Goal: Task Accomplishment & Management: Use online tool/utility

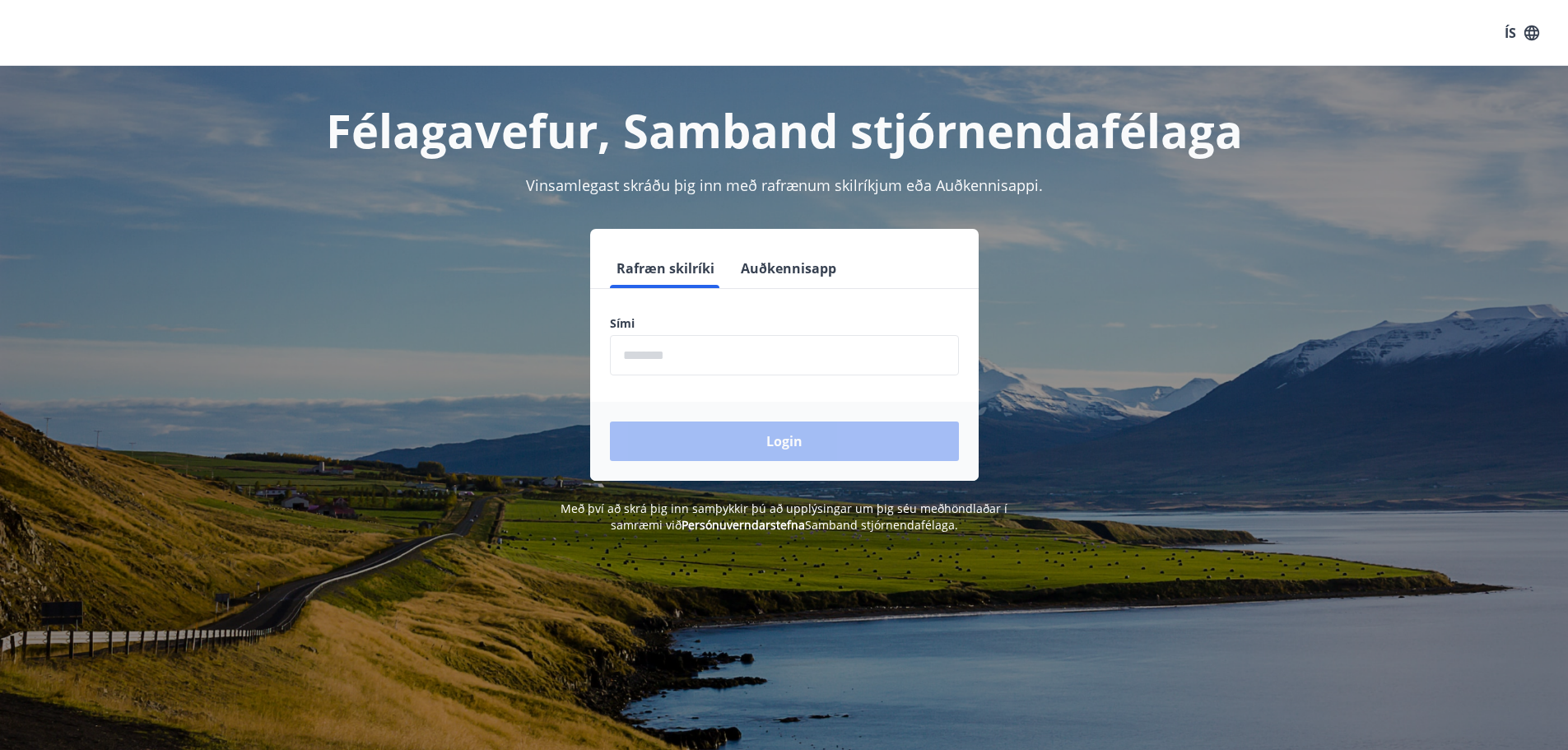
click at [727, 354] on input "phone" at bounding box center [784, 356] width 349 height 41
type input "*"
type input "********"
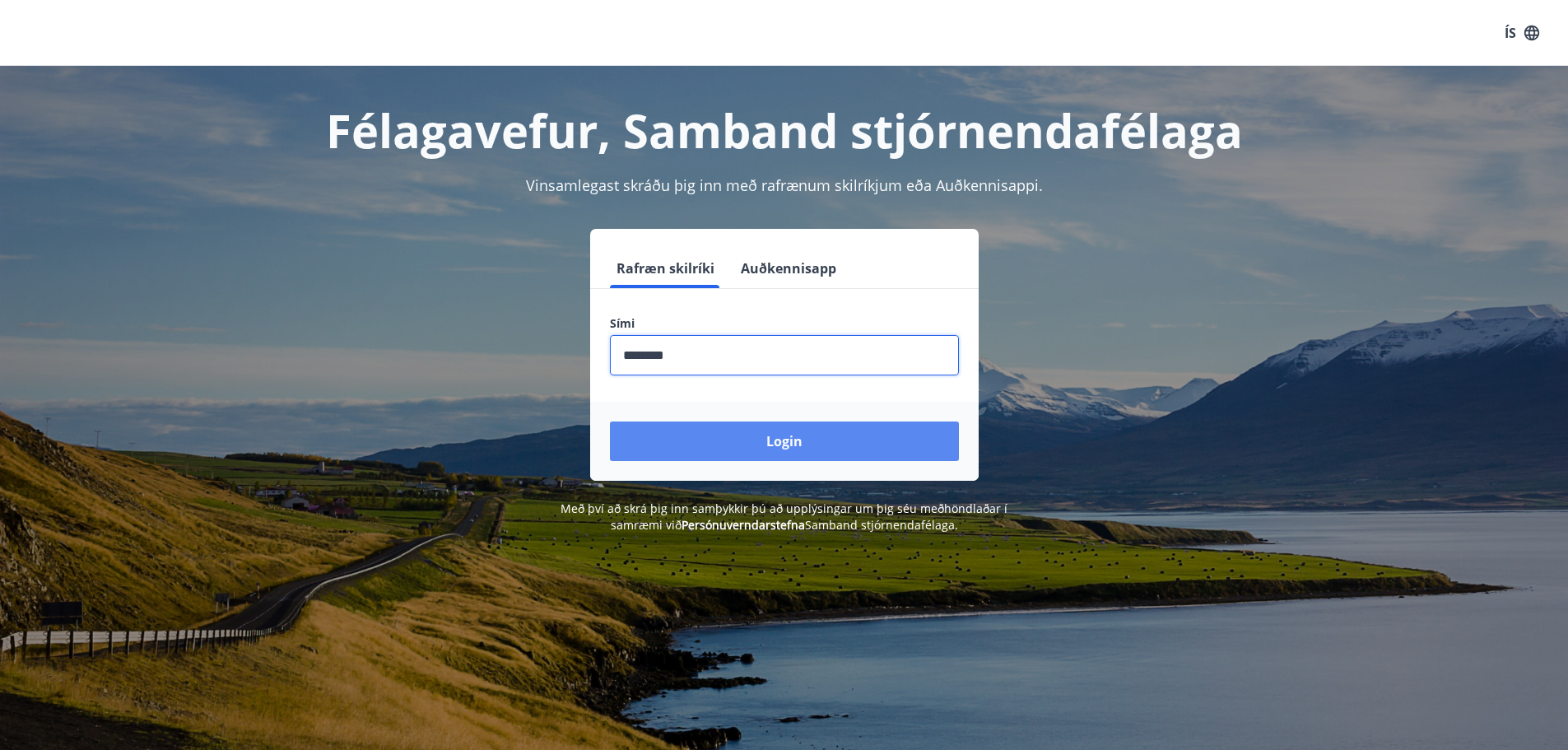
click at [721, 438] on button "Login" at bounding box center [784, 441] width 349 height 40
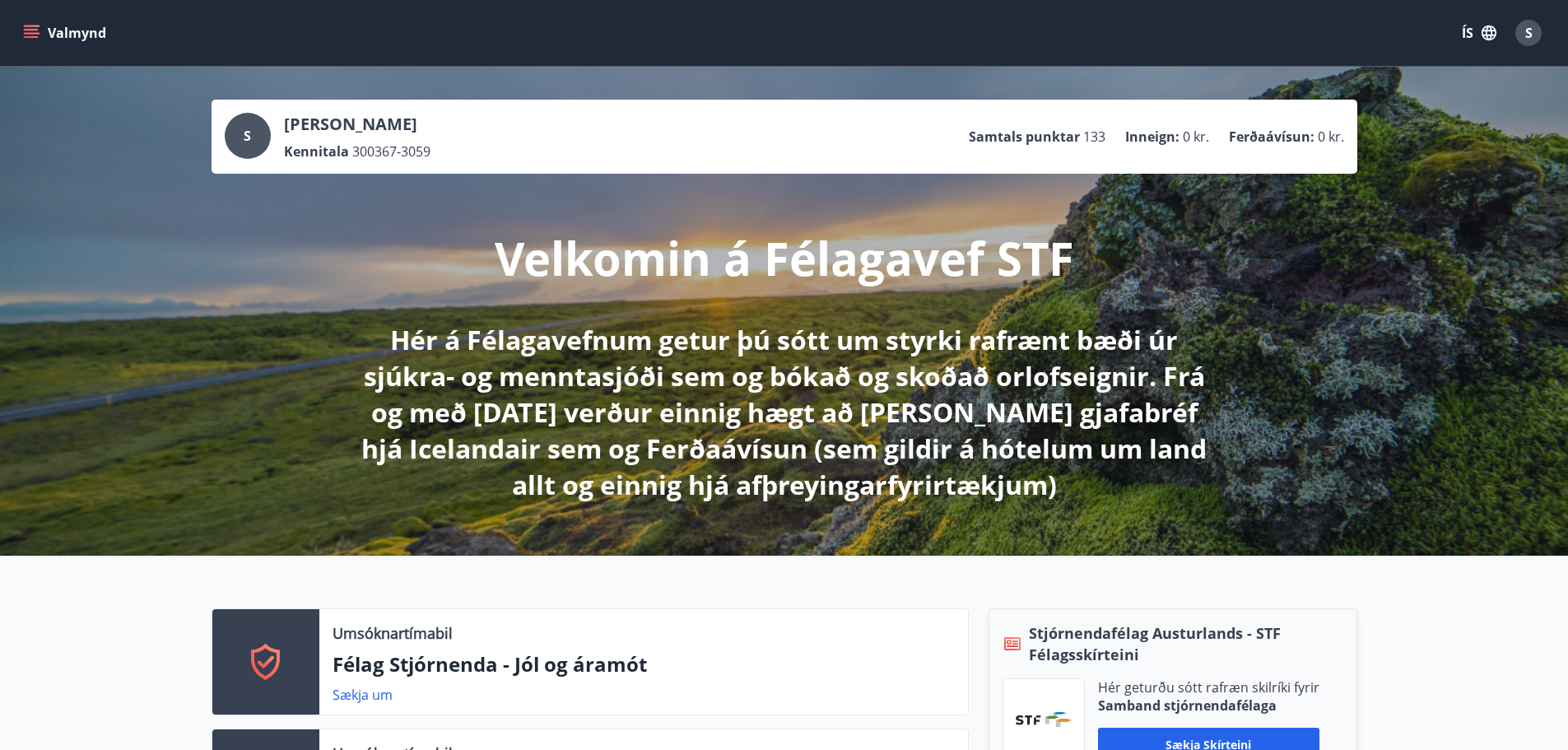
click at [385, 117] on p "[PERSON_NAME]" at bounding box center [356, 124] width 147 height 23
click at [1035, 117] on div "S [PERSON_NAME] Kennitala 300367-3059 Samtals punktar 133 Inneign : 0 kr. Ferða…" at bounding box center [784, 136] width 1119 height 48
click at [33, 30] on icon "menu" at bounding box center [31, 30] width 15 height 2
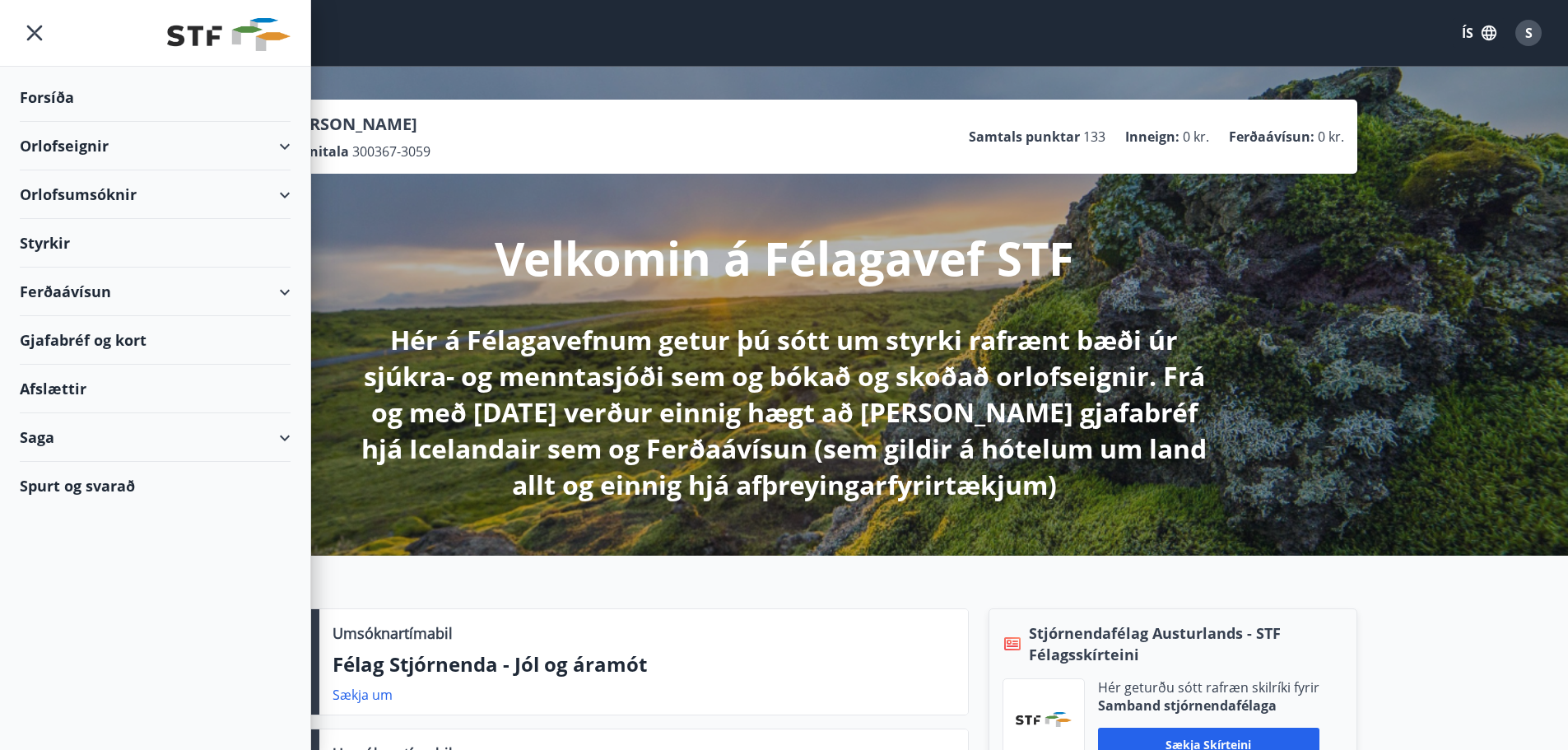
click at [279, 192] on div "Orlofsumsóknir" at bounding box center [154, 194] width 271 height 49
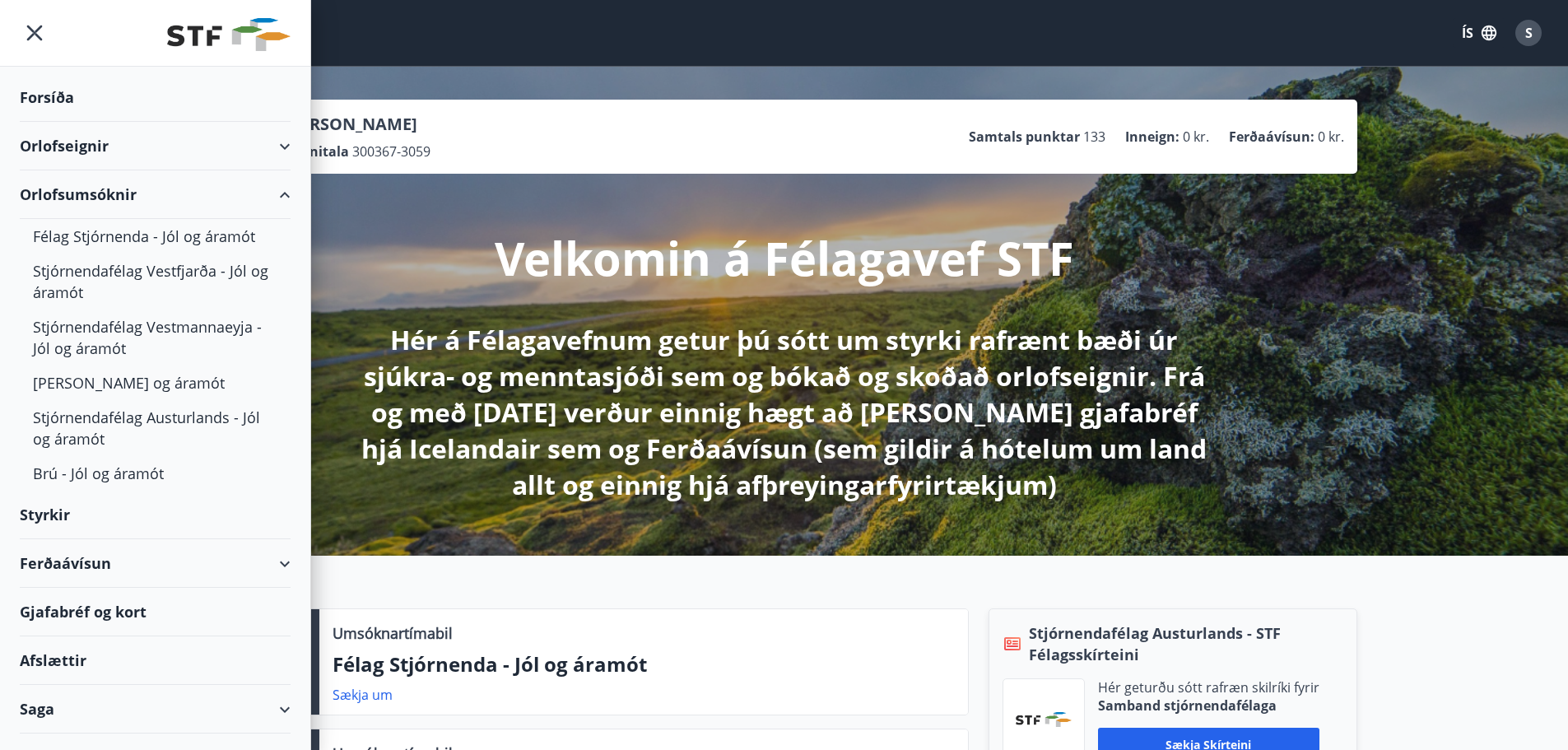
click at [272, 190] on div "Orlofsumsóknir" at bounding box center [154, 194] width 271 height 49
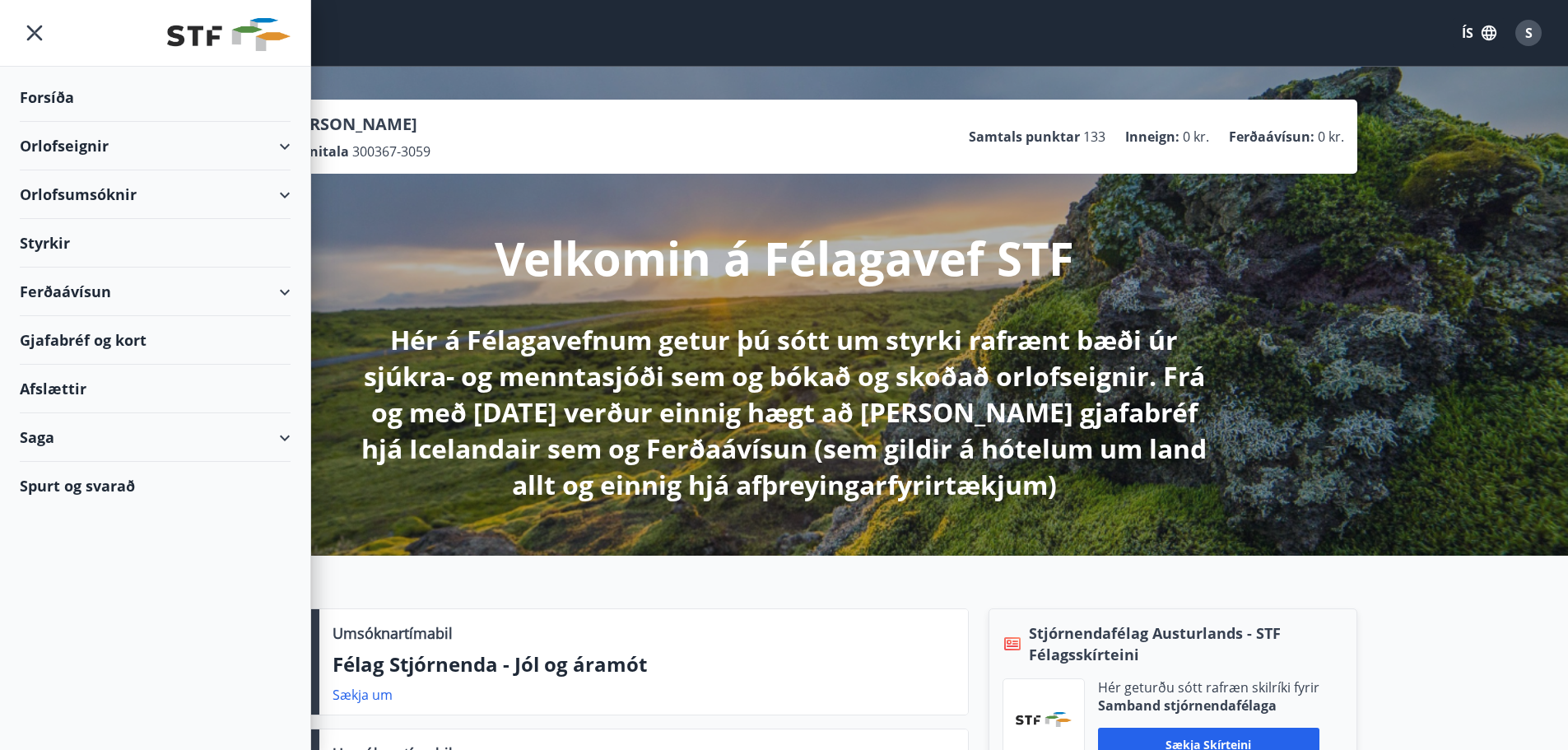
click at [408, 217] on div "Velkomin á Félagavef STF Hér á Félagavefnum getur þú sótt um styrki rafrænt bæð…" at bounding box center [784, 338] width 921 height 329
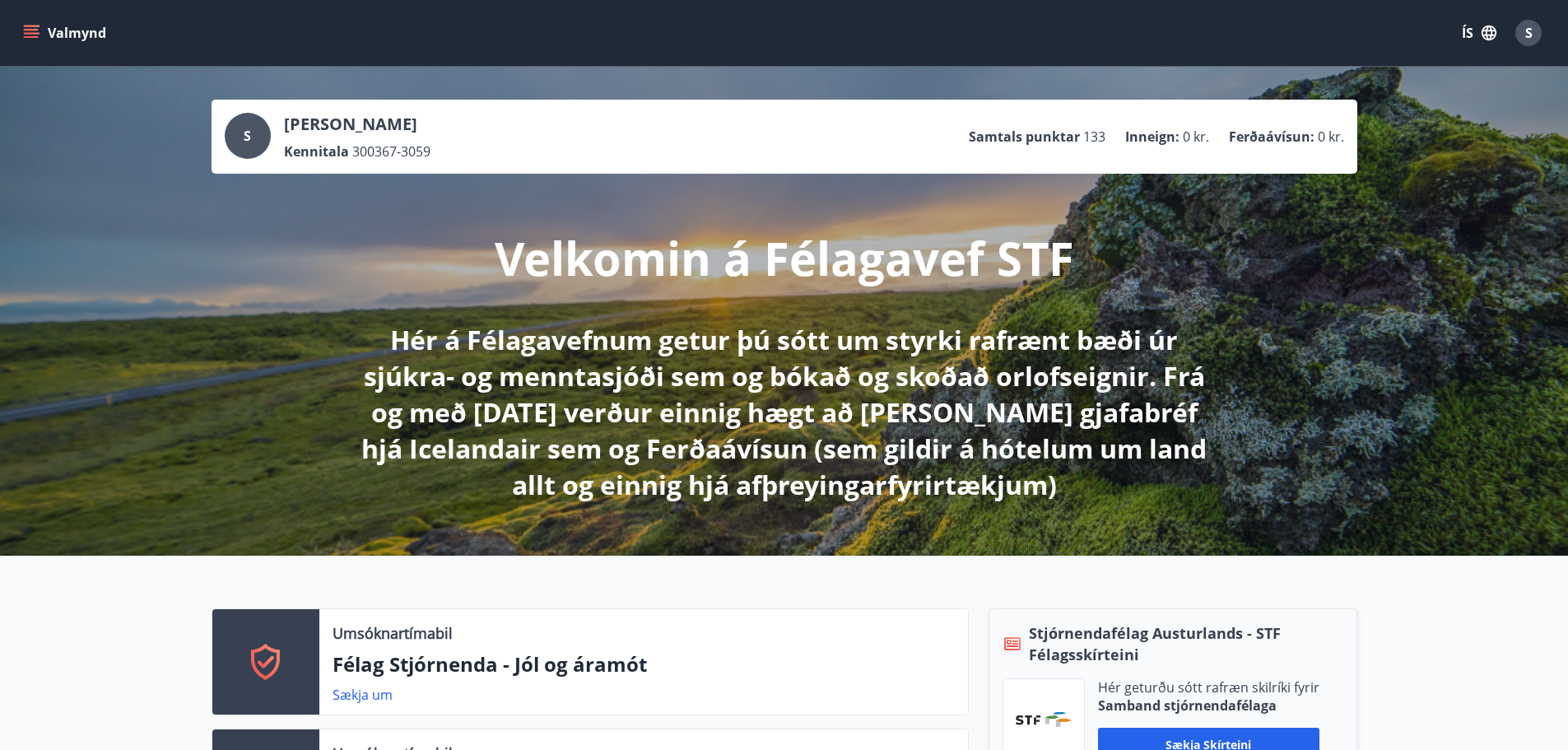
click at [324, 114] on p "[PERSON_NAME]" at bounding box center [356, 124] width 147 height 23
click at [1290, 132] on p "Ferðaávísun :" at bounding box center [1272, 136] width 85 height 18
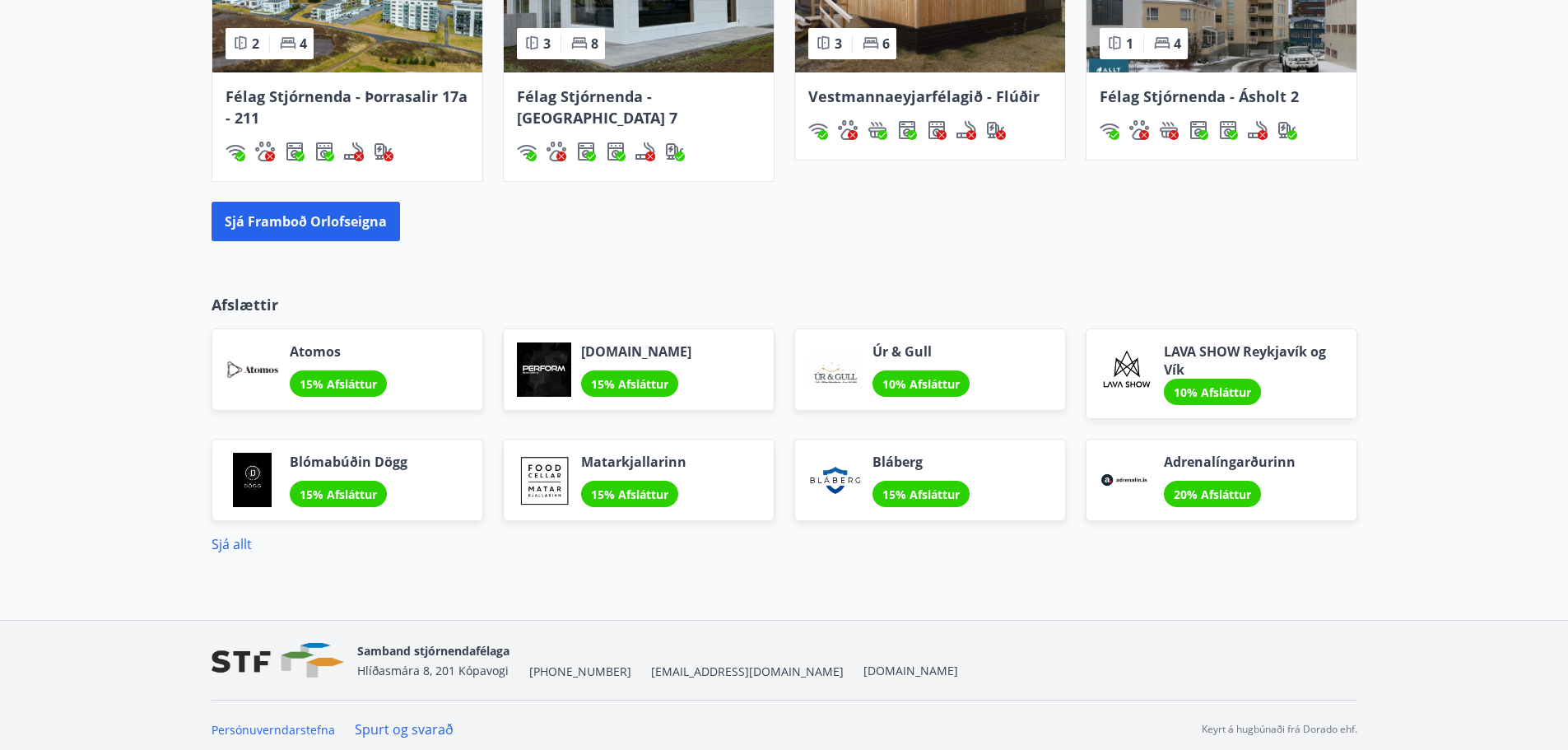
scroll to position [1981, 0]
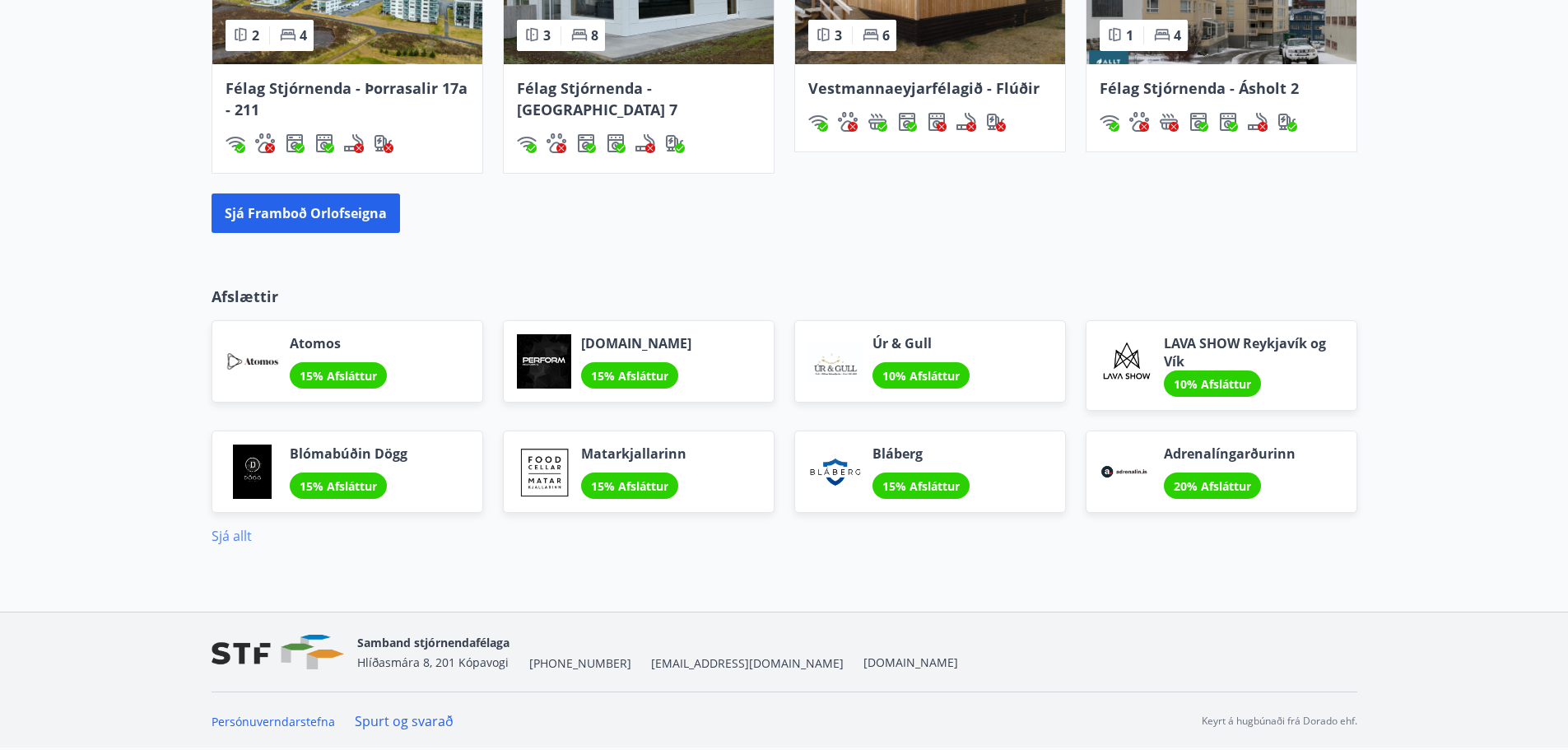
click at [237, 535] on link "Sjá allt" at bounding box center [232, 536] width 41 height 18
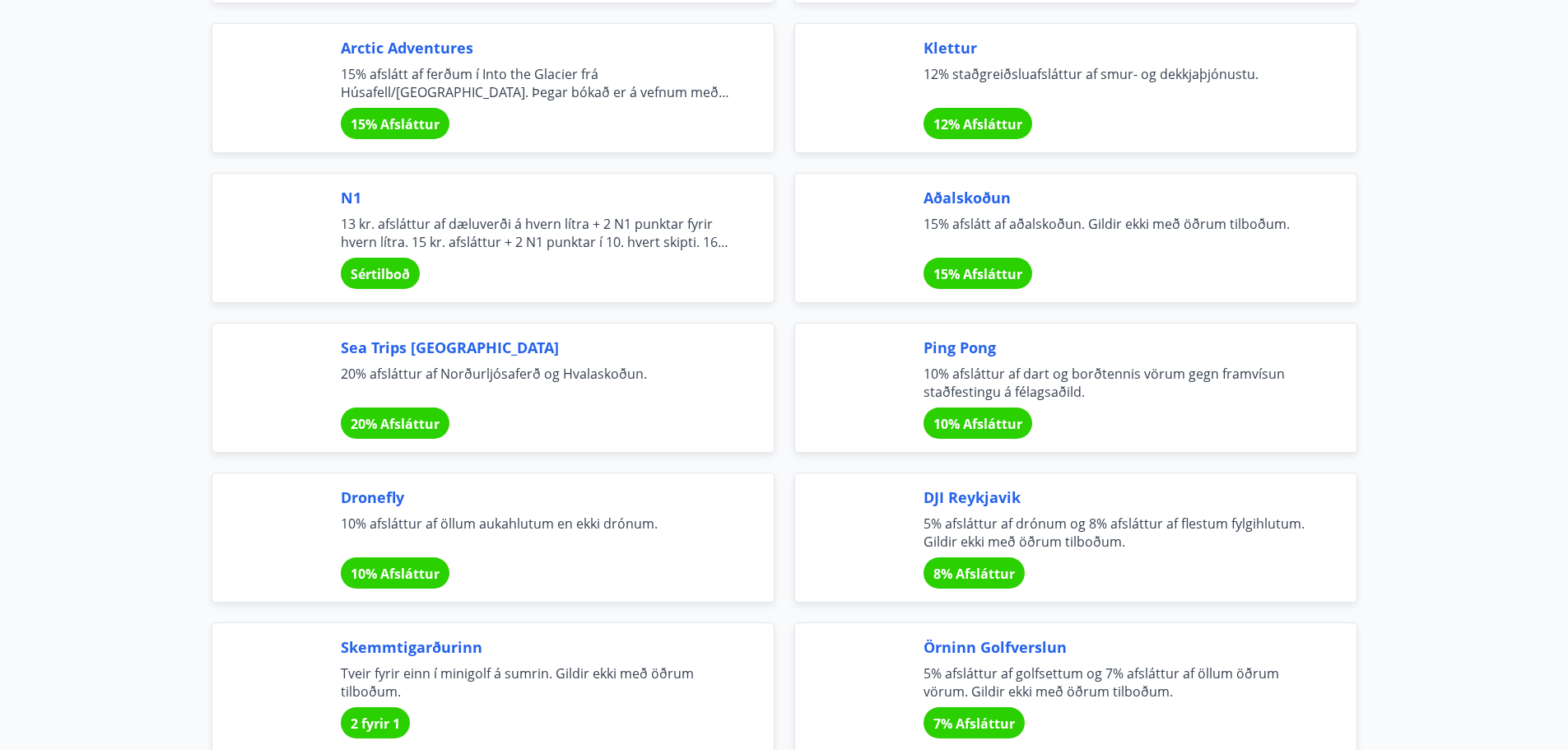
scroll to position [3188, 0]
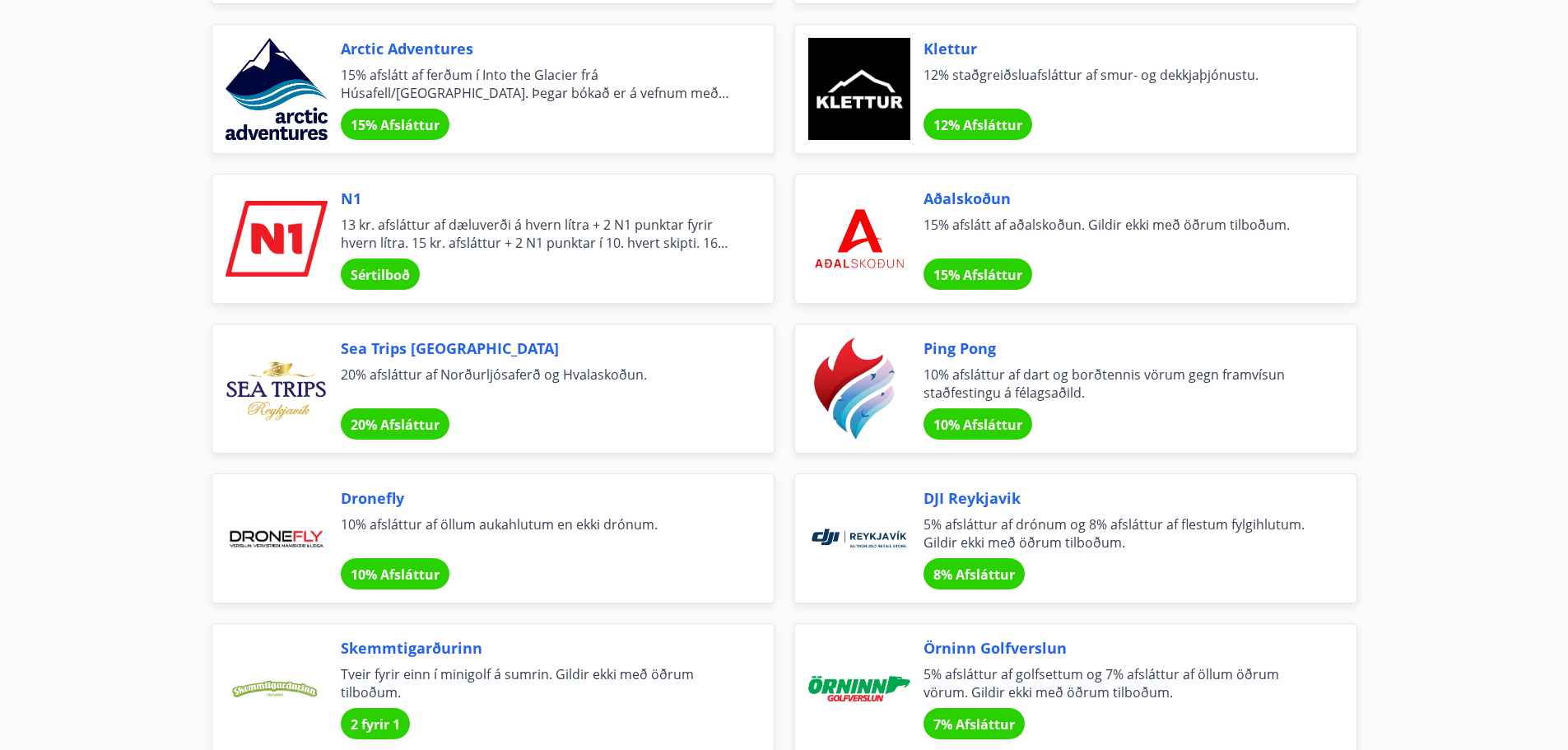
click at [397, 267] on span "Sértilboð" at bounding box center [380, 275] width 59 height 18
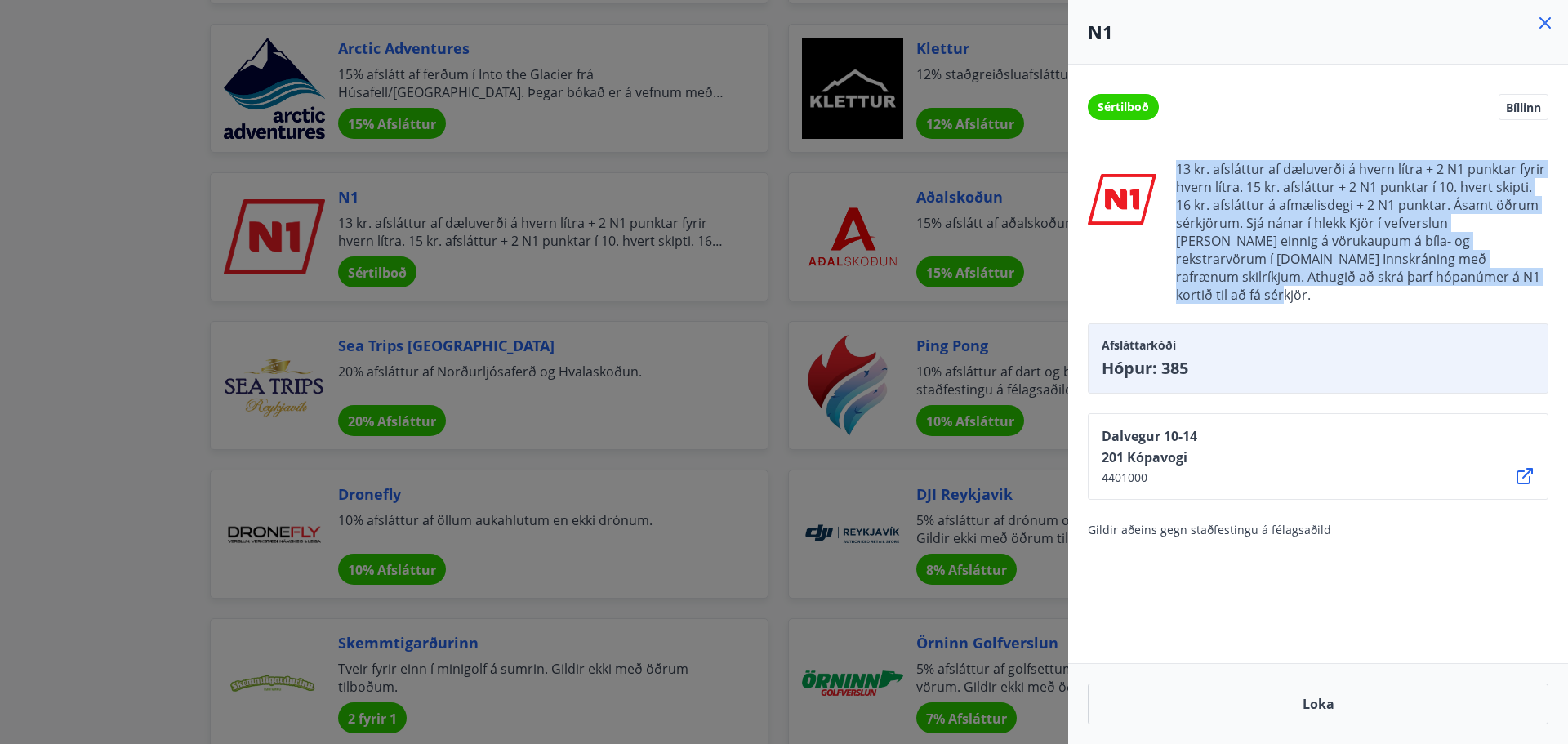
drag, startPoint x: 1436, startPoint y: 279, endPoint x: 1175, endPoint y: 168, distance: 283.6
click at [1175, 168] on div "13 kr. afsláttur af dæluverði á hvern lítra + 2 N1 punktar fyrir hvern lítra. 1…" at bounding box center [1318, 231] width 460 height 144
click at [1544, 17] on icon at bounding box center [1545, 23] width 19 height 19
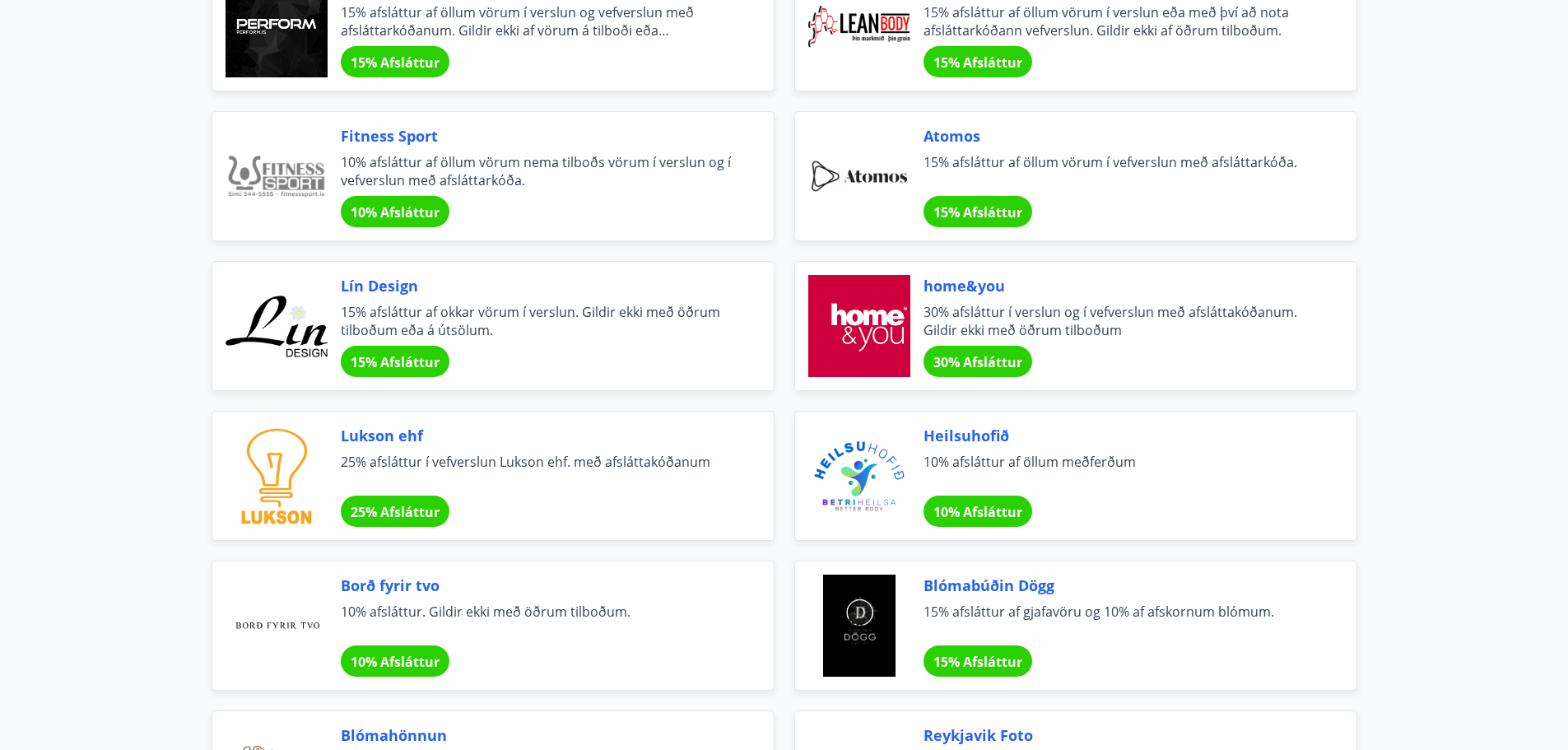
scroll to position [0, 0]
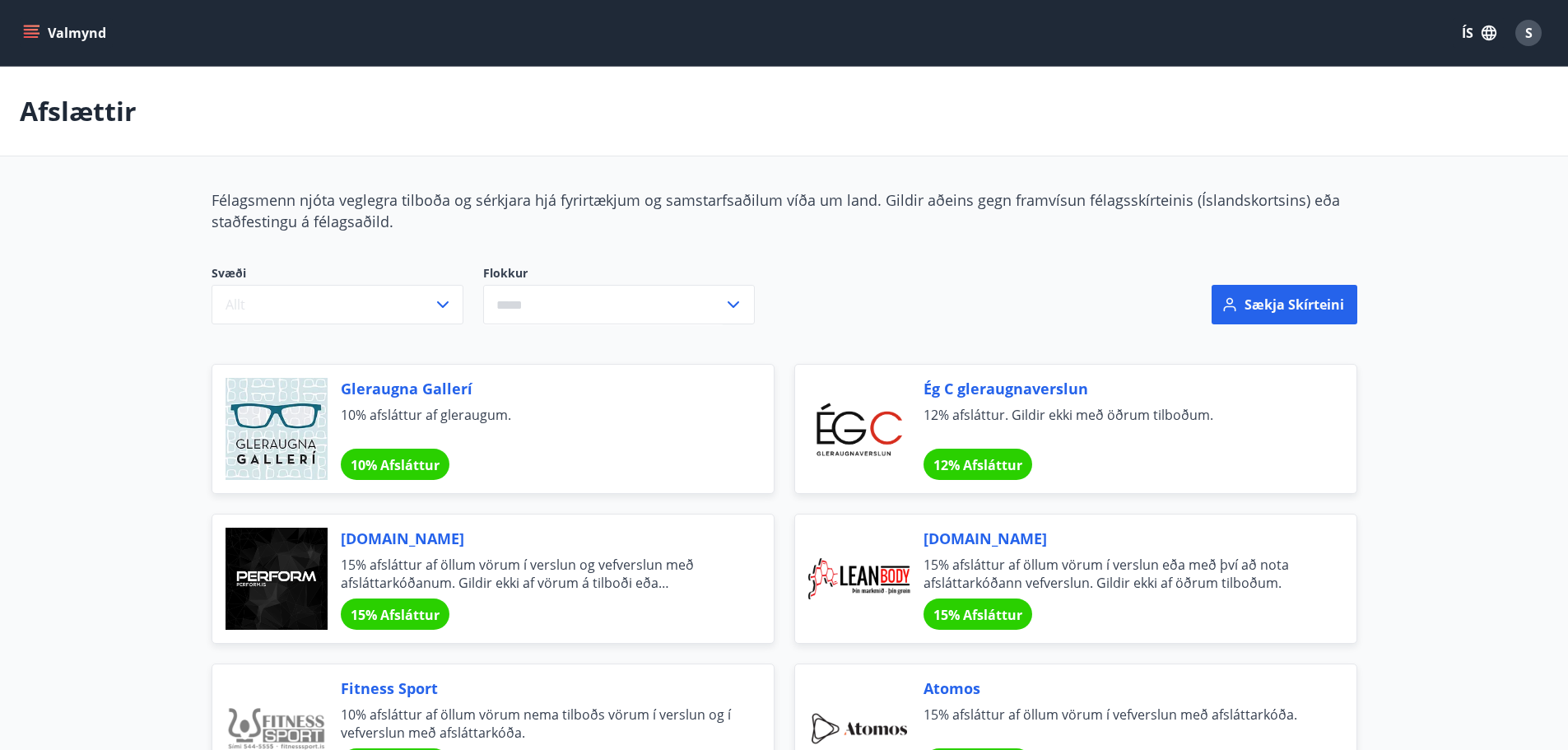
click at [1530, 33] on span "S" at bounding box center [1529, 33] width 8 height 18
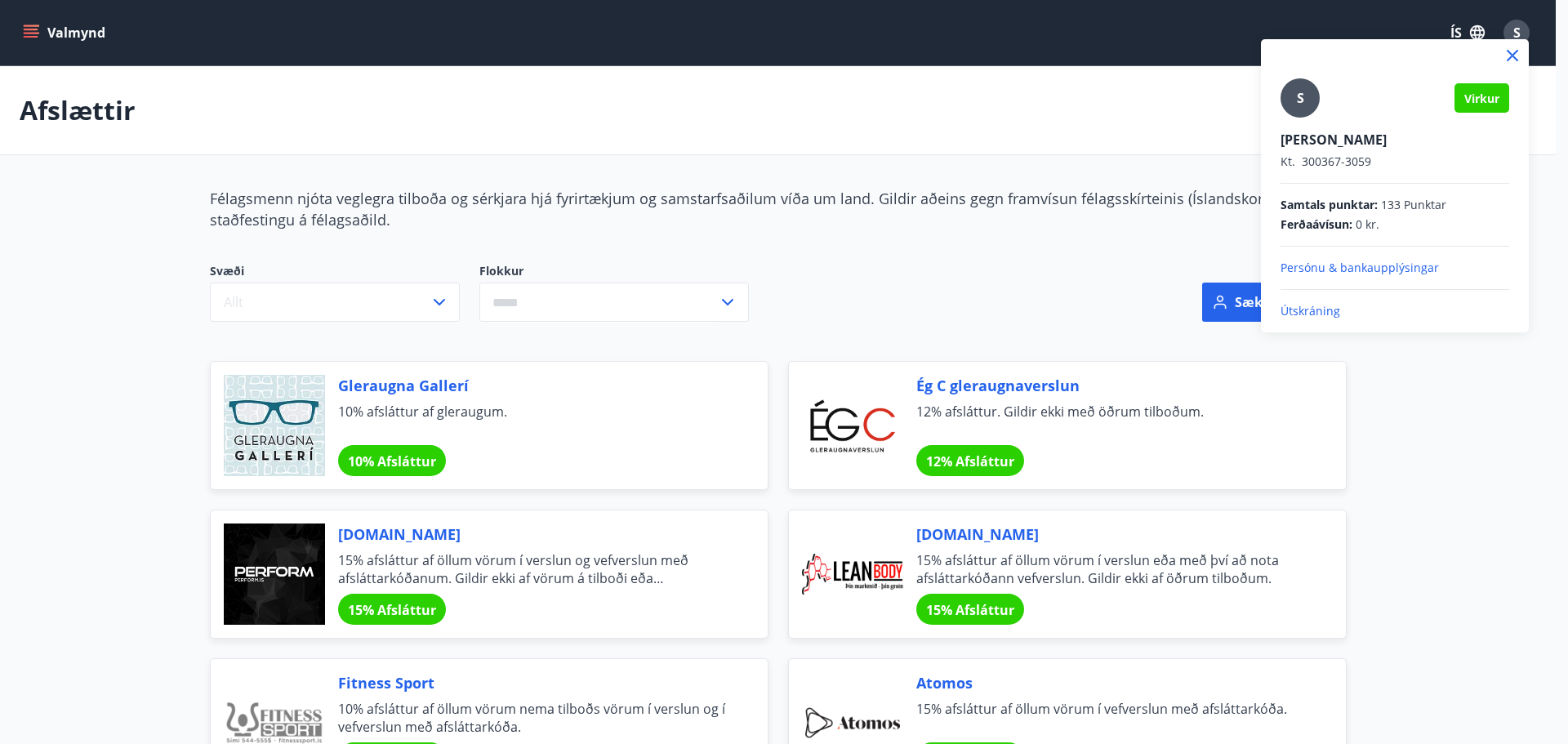
click at [1478, 161] on p "Kt. 300367-3059" at bounding box center [1394, 161] width 228 height 16
click at [990, 292] on div at bounding box center [784, 372] width 1568 height 744
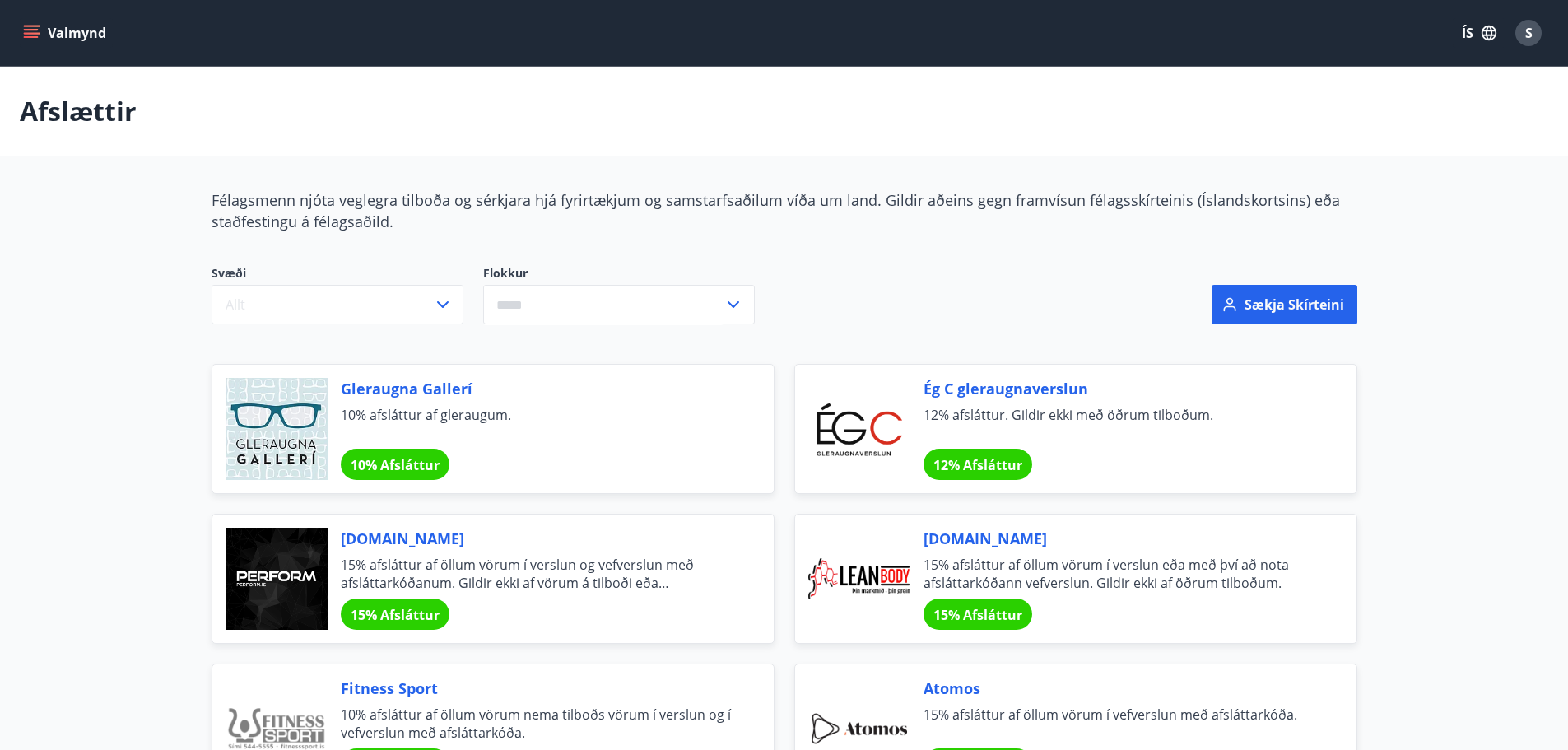
click at [60, 30] on button "Valmynd" at bounding box center [66, 33] width 93 height 30
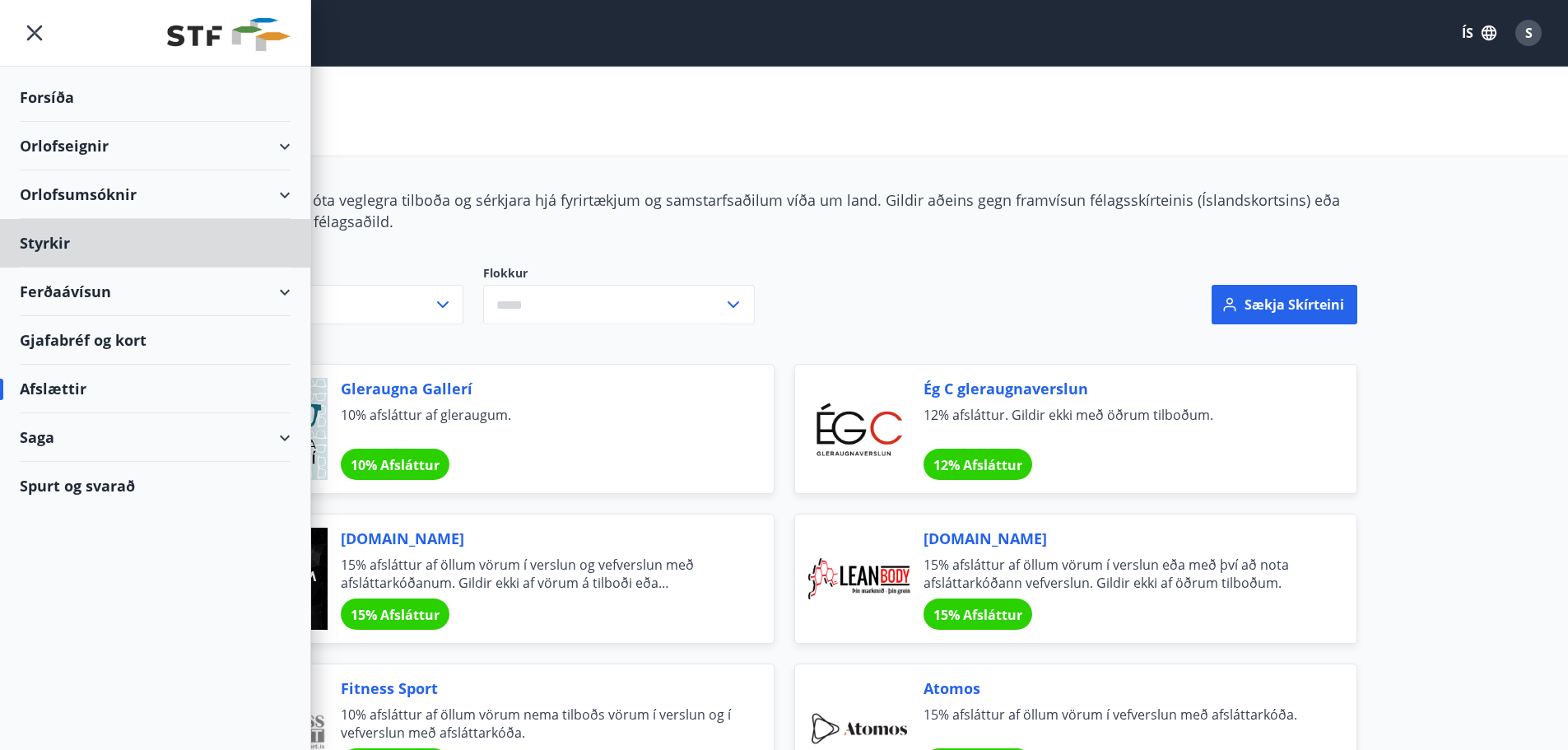
click at [52, 102] on div "Forsíða" at bounding box center [154, 97] width 271 height 49
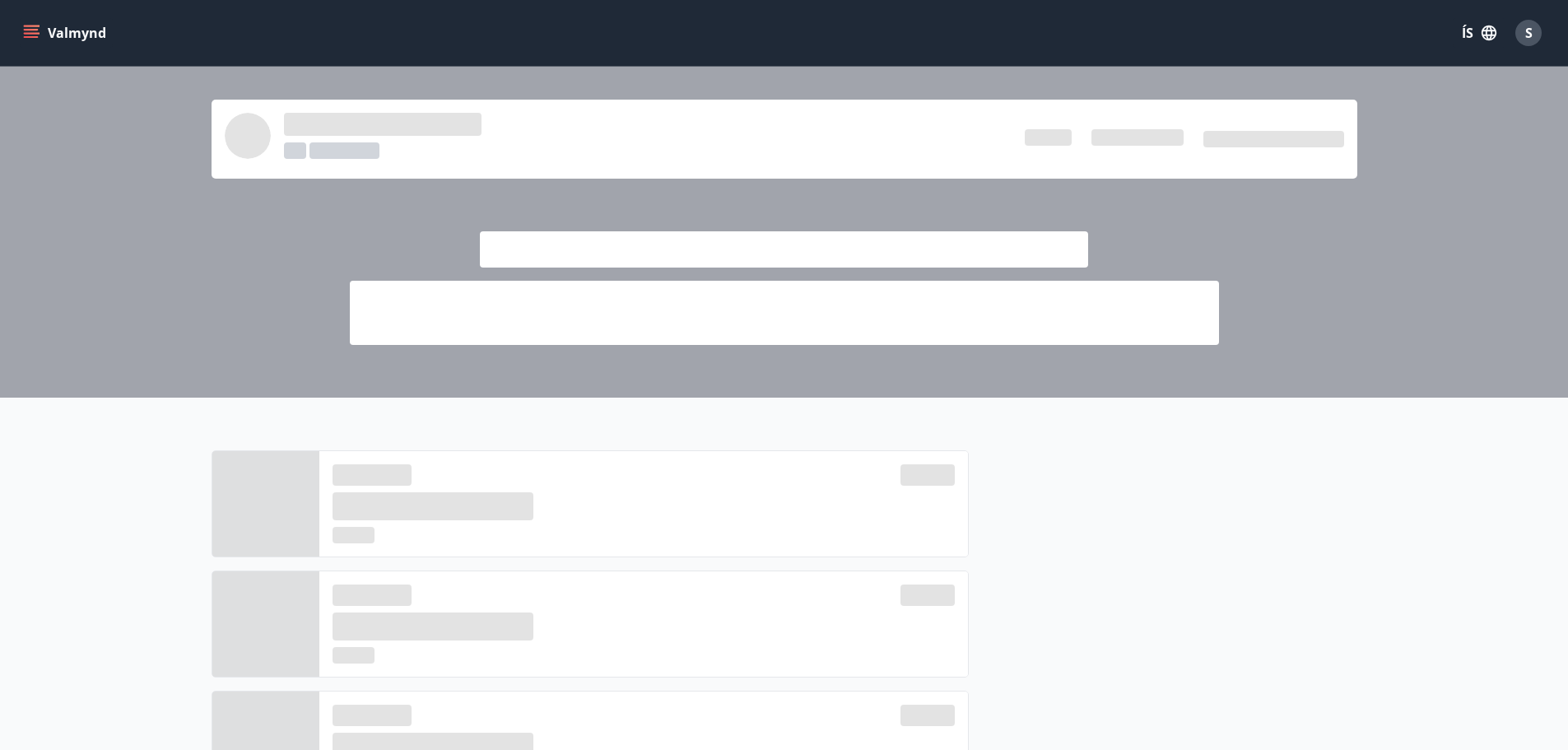
click at [1523, 27] on div "S" at bounding box center [1528, 32] width 26 height 26
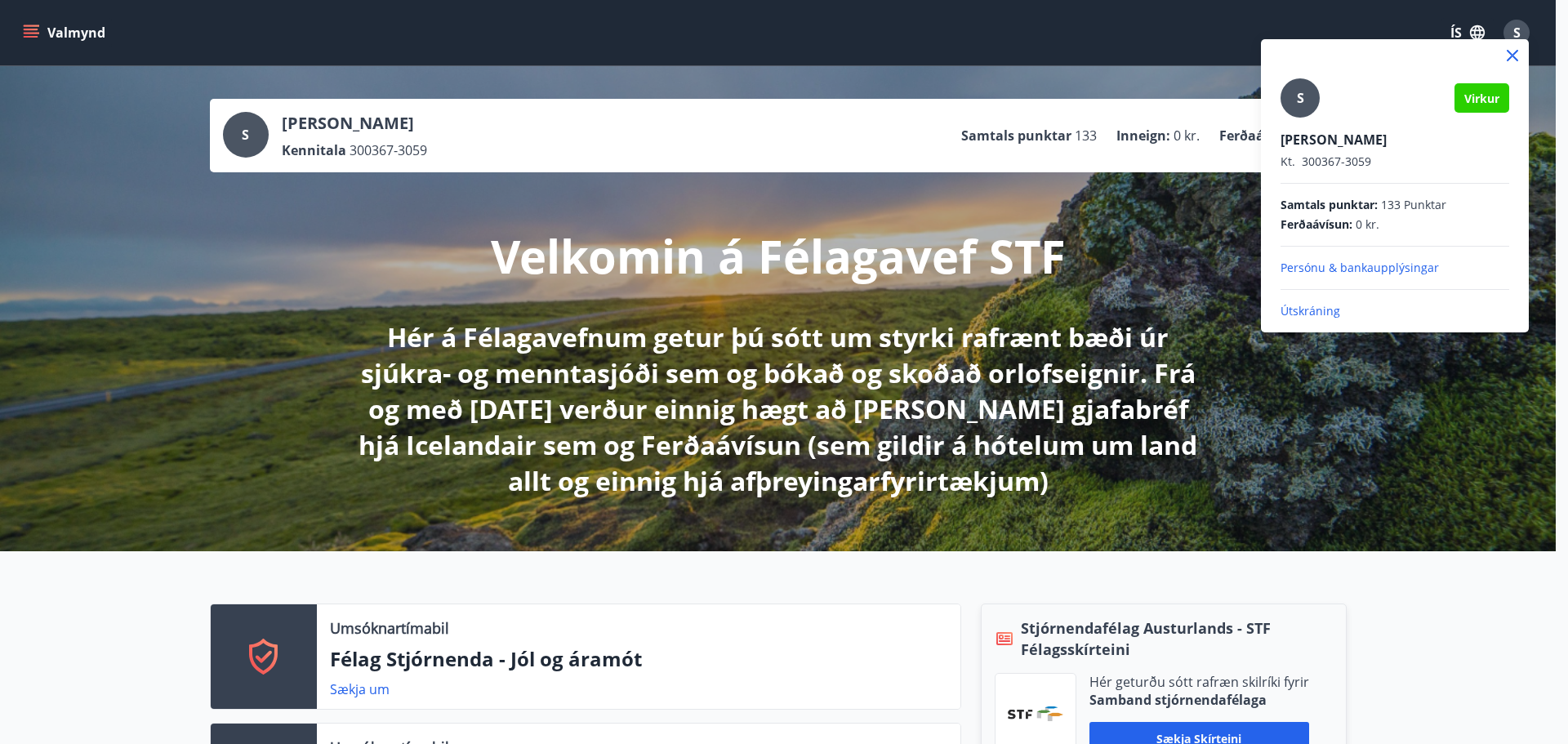
click at [1332, 153] on div "[PERSON_NAME] Eysteinn [PERSON_NAME]. 300367-3059" at bounding box center [1394, 150] width 228 height 40
click at [1302, 153] on p "Kt. 300367-3059" at bounding box center [1394, 161] width 228 height 16
click at [797, 417] on div at bounding box center [784, 372] width 1568 height 744
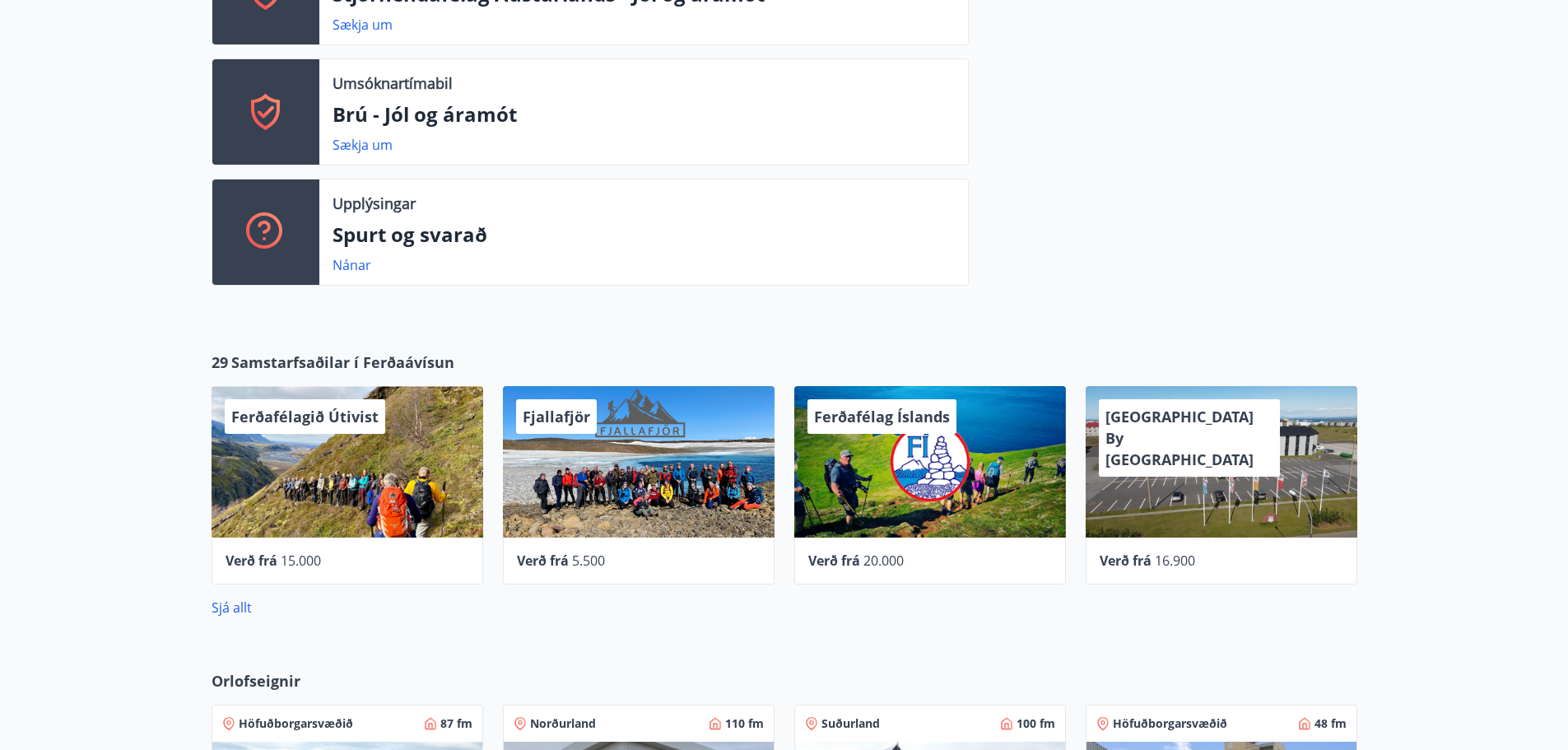
scroll to position [1153, 0]
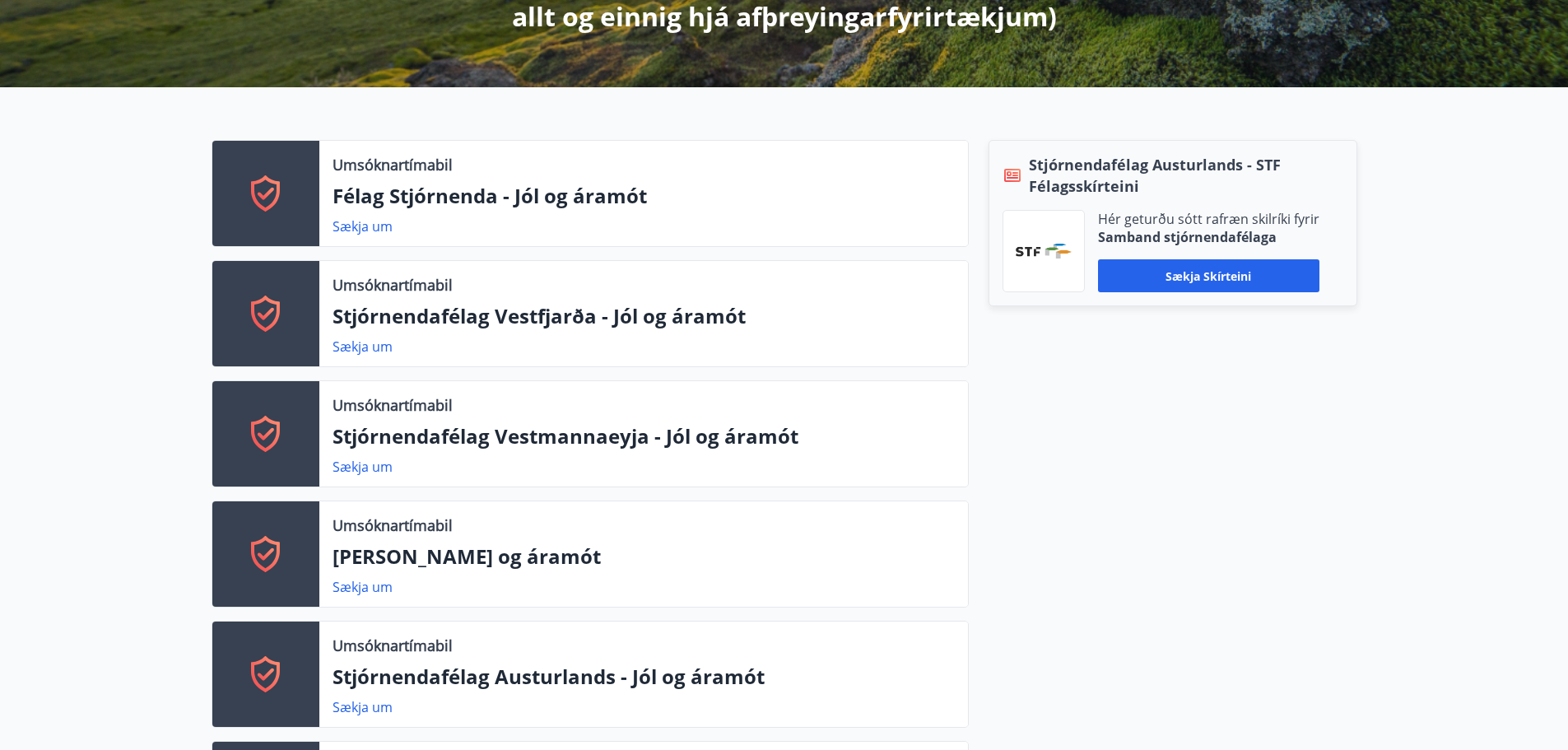
scroll to position [412, 0]
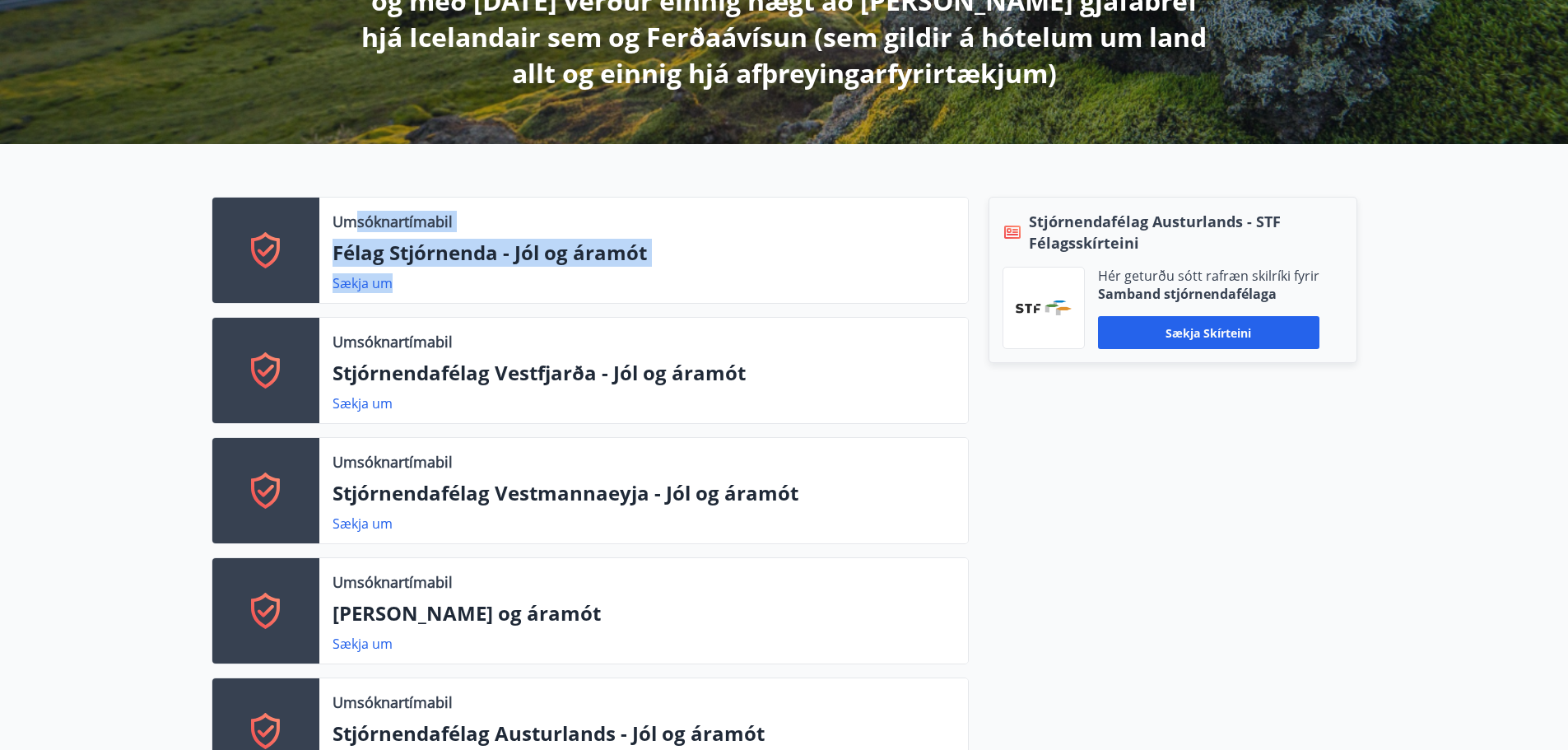
drag, startPoint x: 351, startPoint y: 171, endPoint x: 551, endPoint y: 301, distance: 238.5
click at [551, 301] on div "Umsóknartímabil Félag Stjórnenda - Jól og áramót Sækja um Umsóknartímabil Stjór…" at bounding box center [784, 604] width 1568 height 921
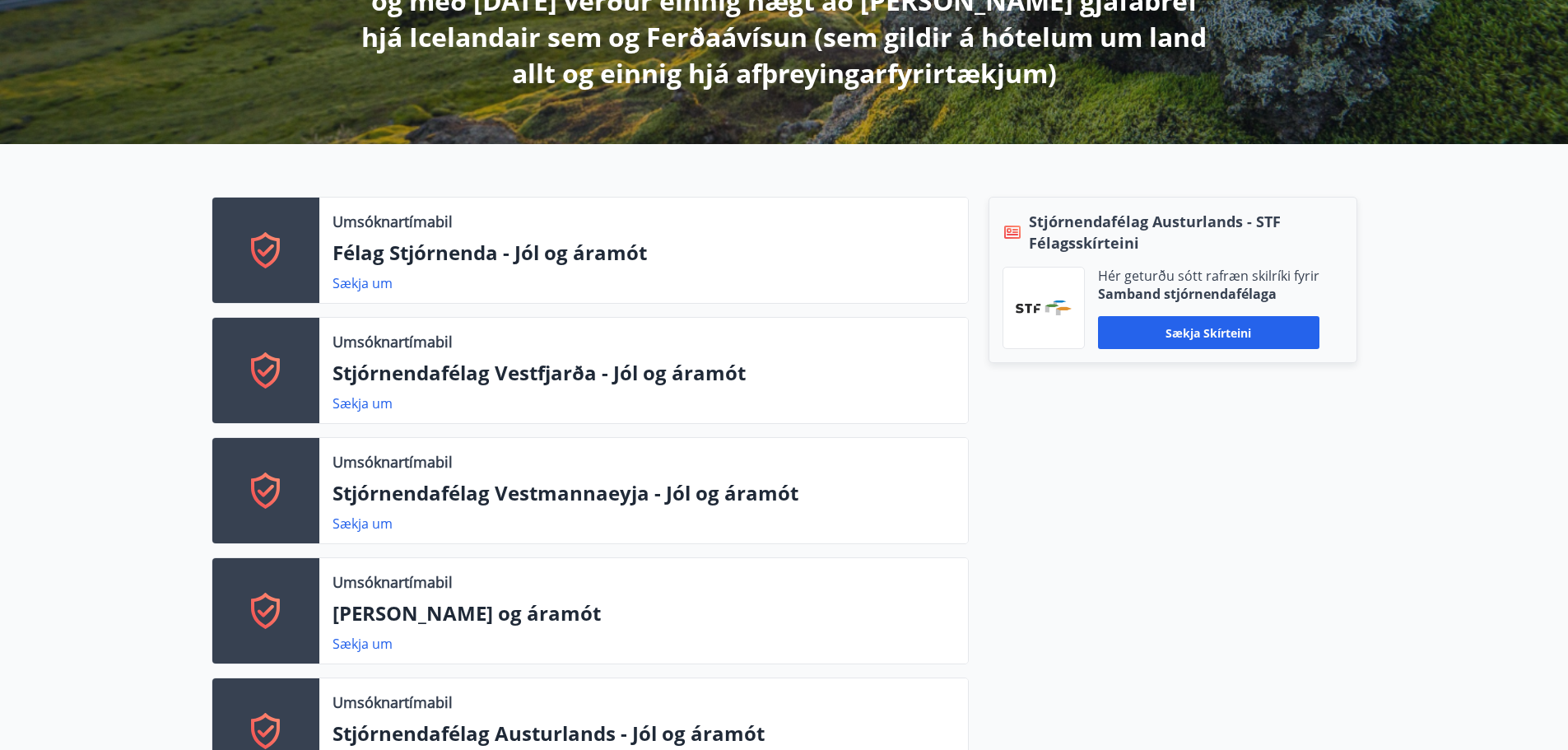
click at [911, 383] on p "Stjórnendafélag Vestfjarða - Jól og áramót" at bounding box center [643, 373] width 622 height 28
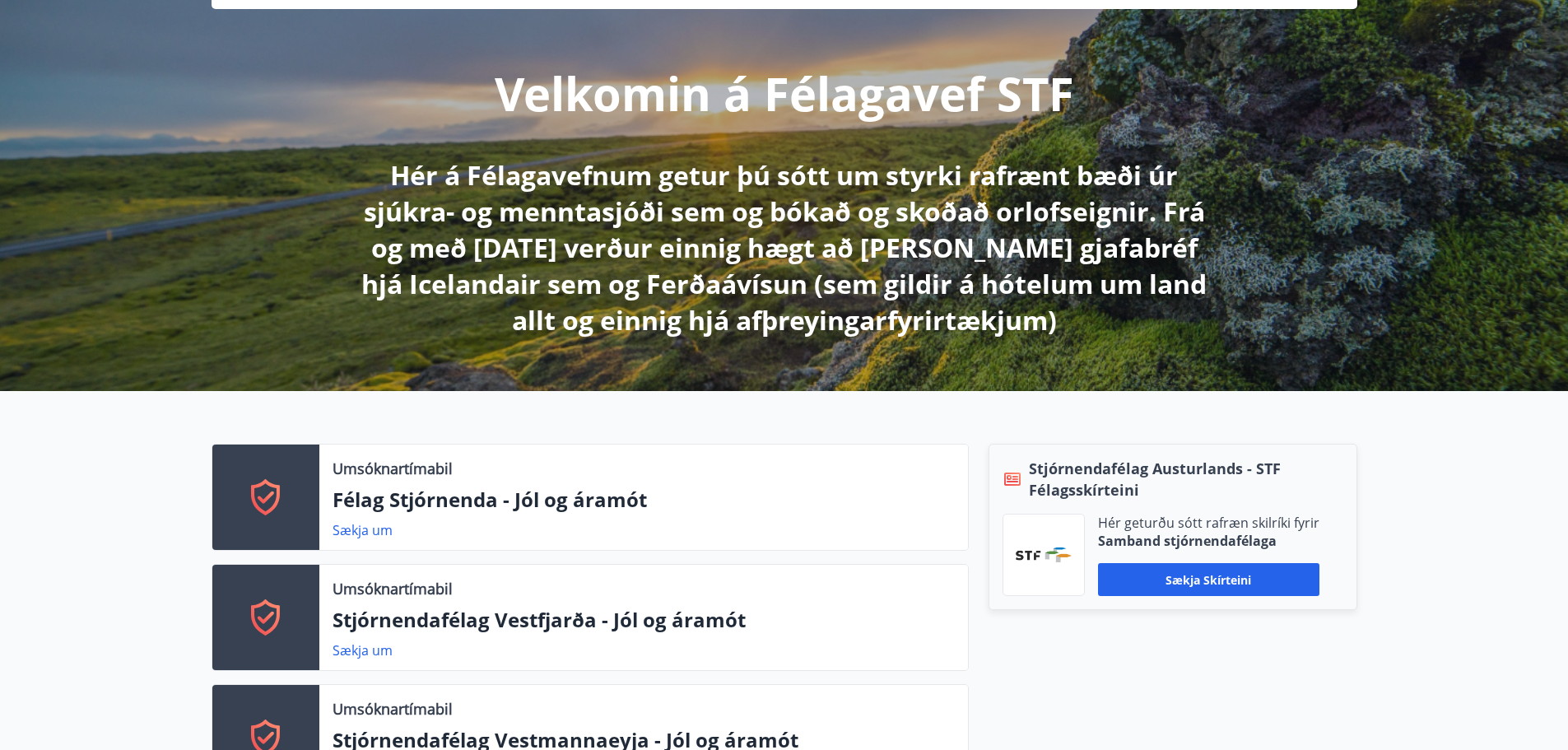
scroll to position [0, 0]
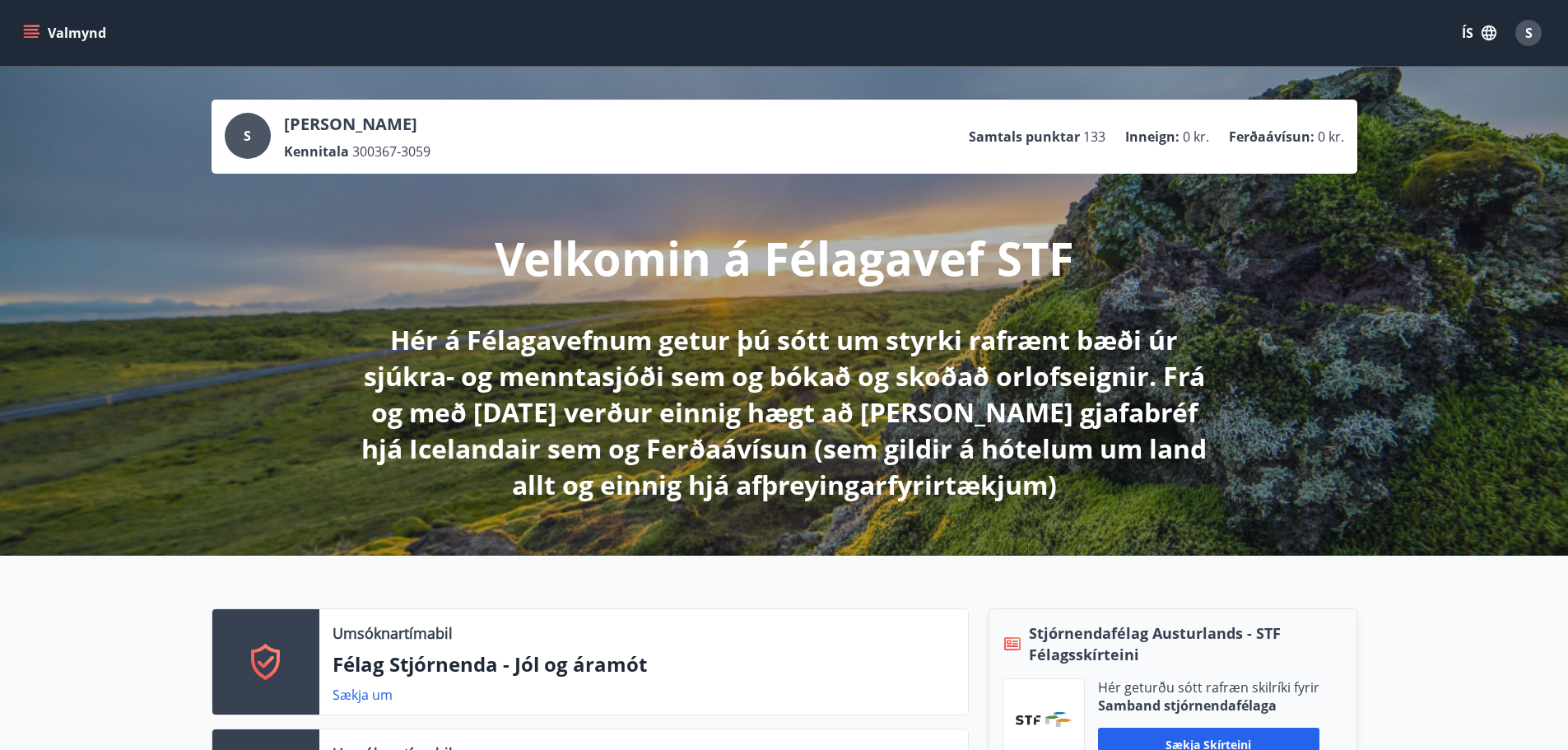
click at [246, 138] on span "S" at bounding box center [248, 136] width 8 height 18
click at [262, 124] on div "S" at bounding box center [247, 135] width 46 height 46
click at [312, 125] on p "[PERSON_NAME]" at bounding box center [356, 124] width 147 height 23
click at [247, 131] on span "S" at bounding box center [248, 136] width 8 height 18
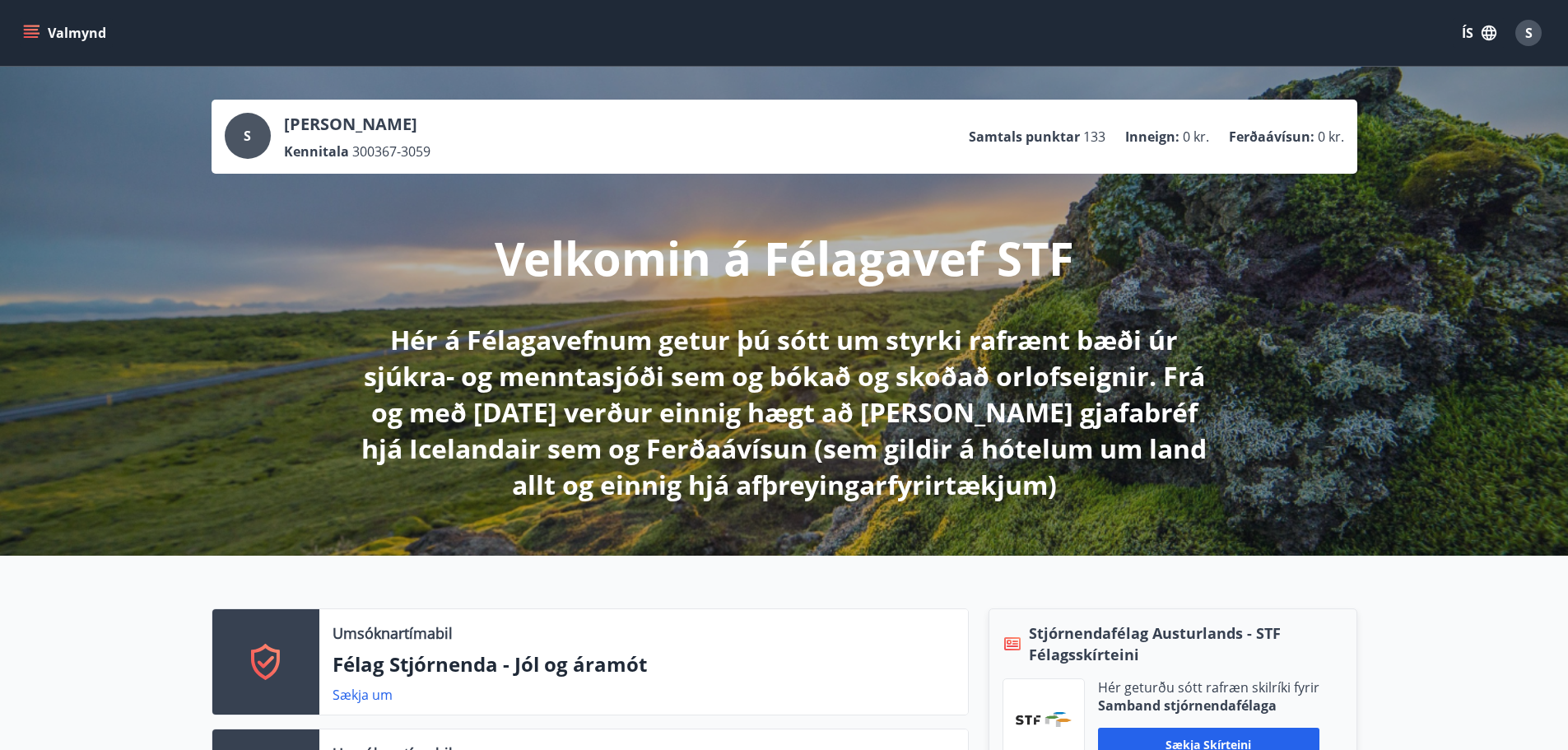
click at [31, 27] on icon "menu" at bounding box center [31, 32] width 17 height 17
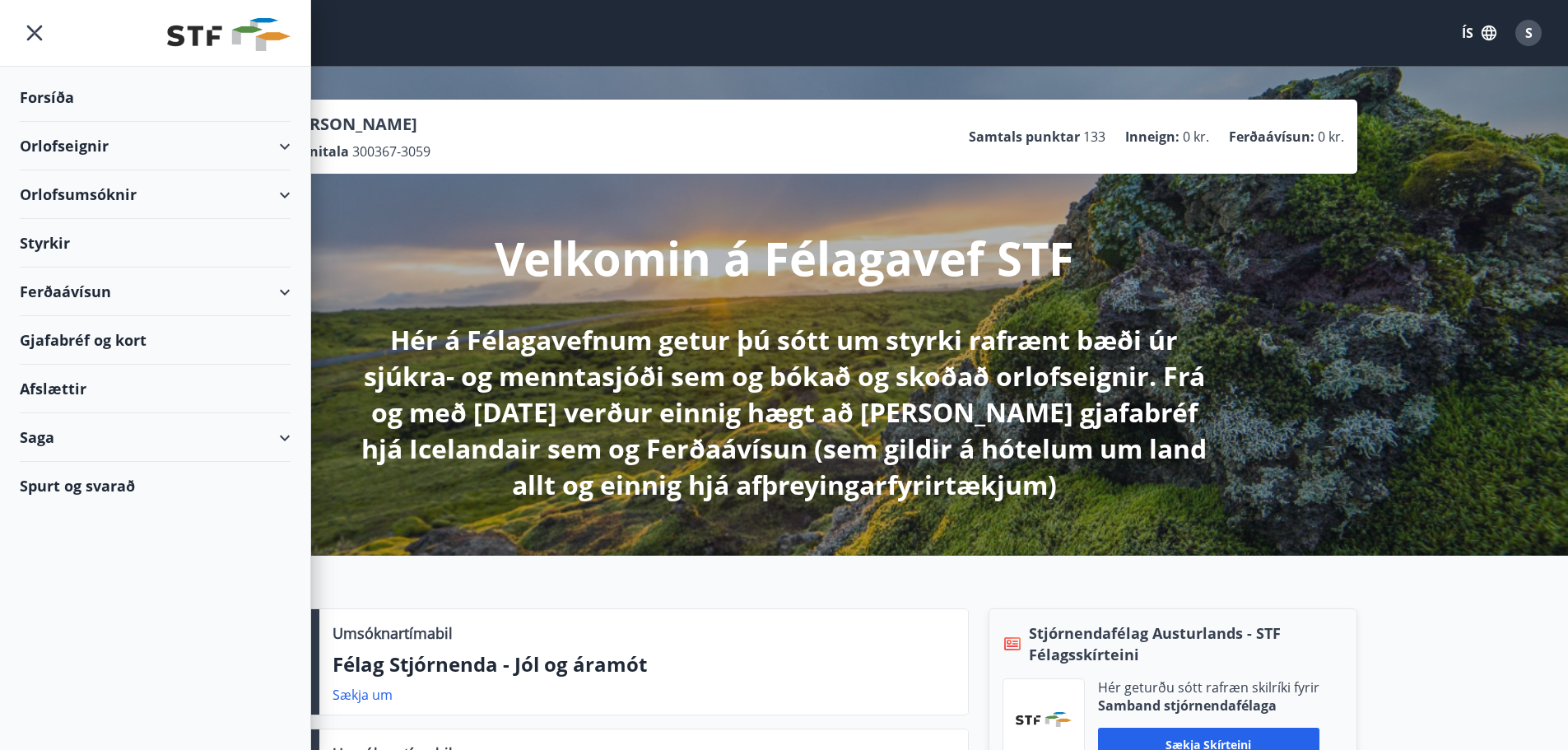
click at [94, 184] on div "Orlofsumsóknir" at bounding box center [154, 194] width 271 height 49
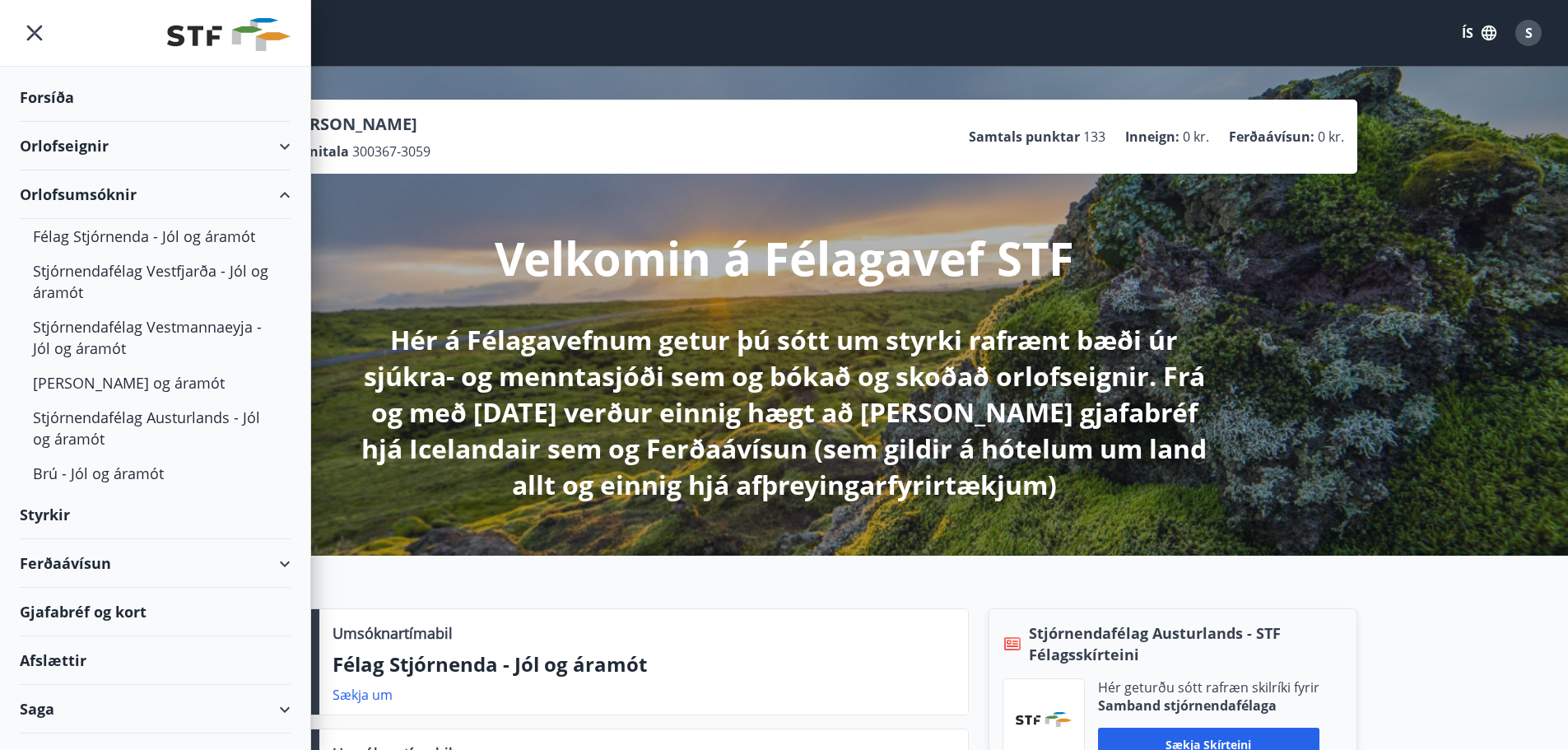
click at [268, 143] on div "Orlofseignir" at bounding box center [154, 146] width 271 height 49
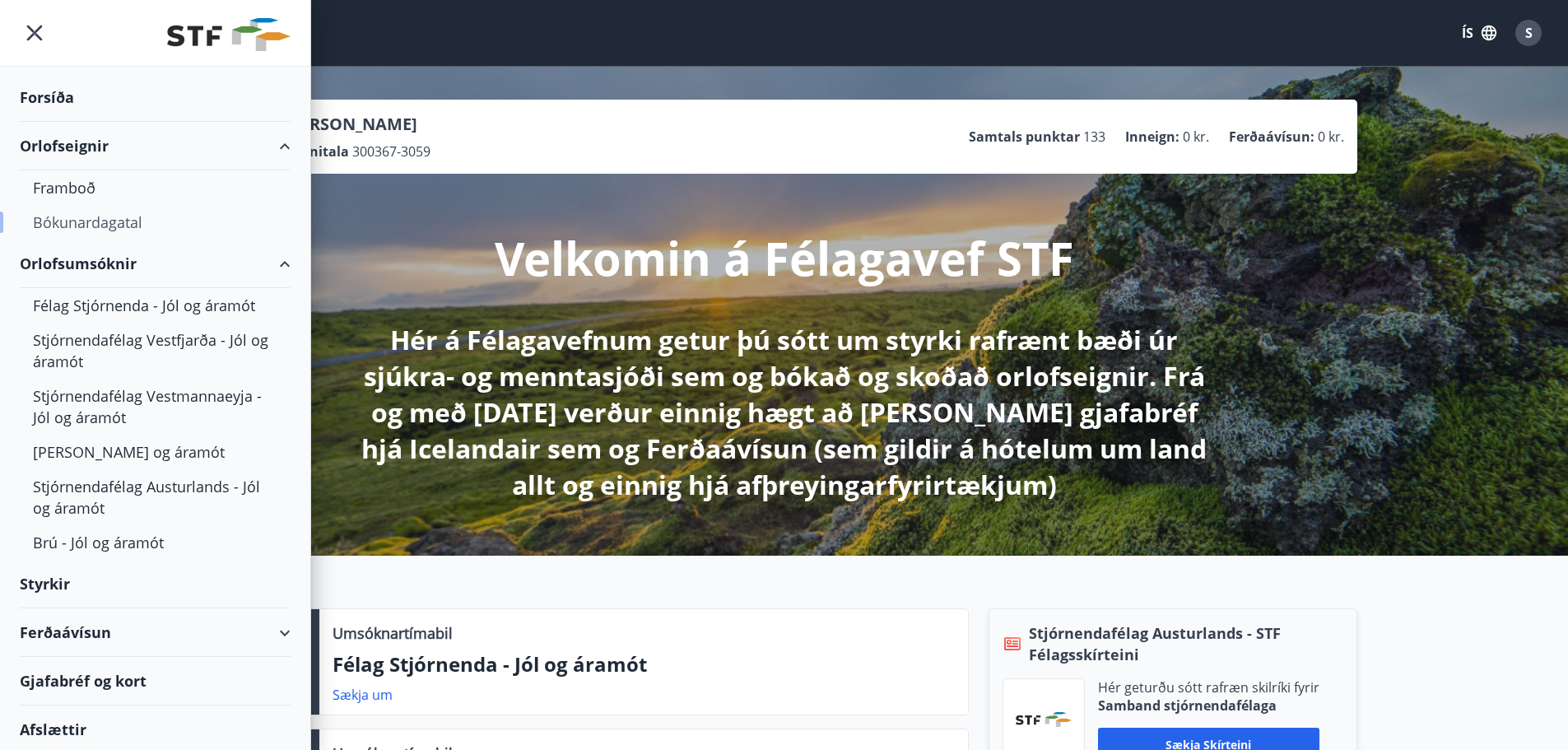
click at [71, 221] on div "Bókunardagatal" at bounding box center [155, 222] width 245 height 35
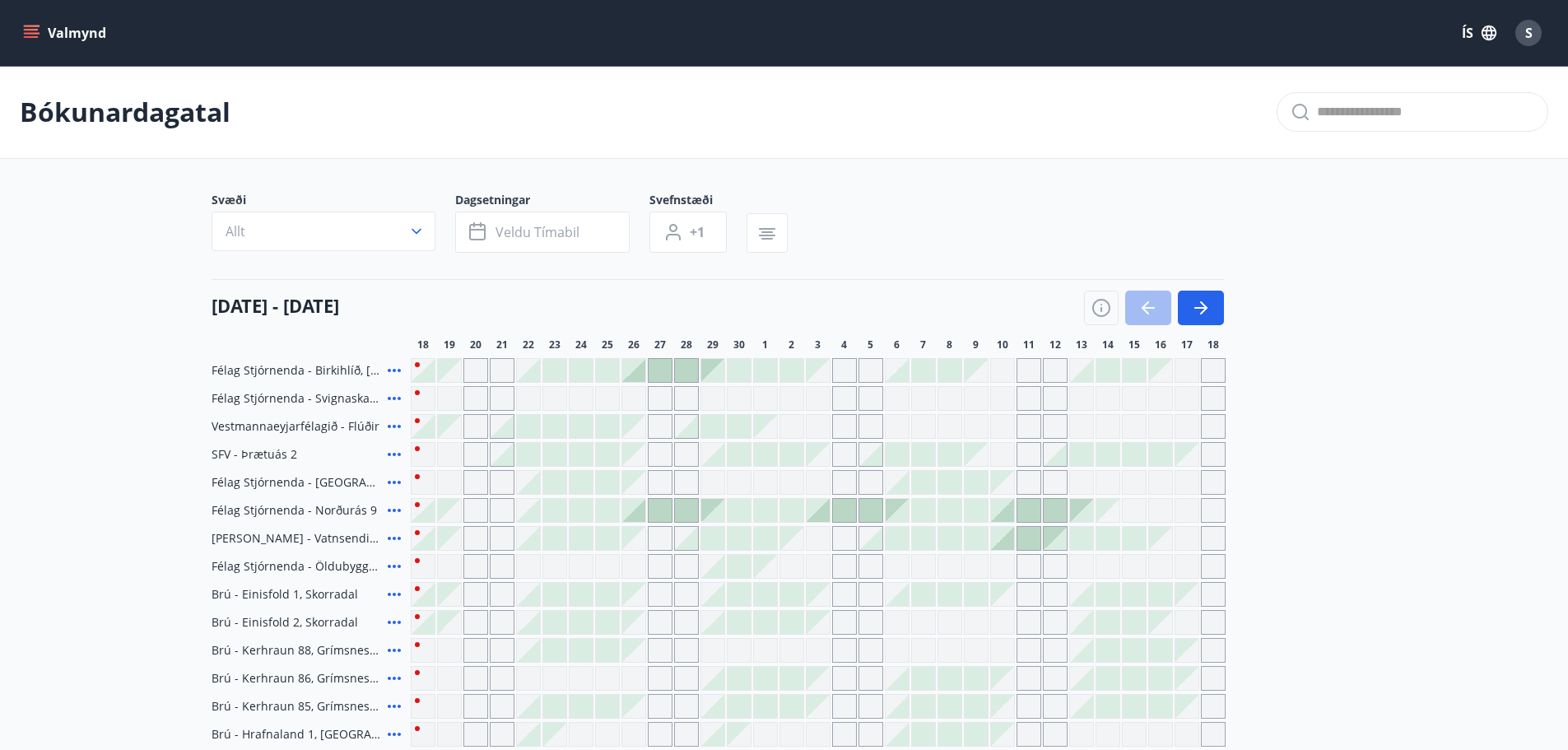
click at [57, 28] on button "Valmynd" at bounding box center [66, 33] width 93 height 30
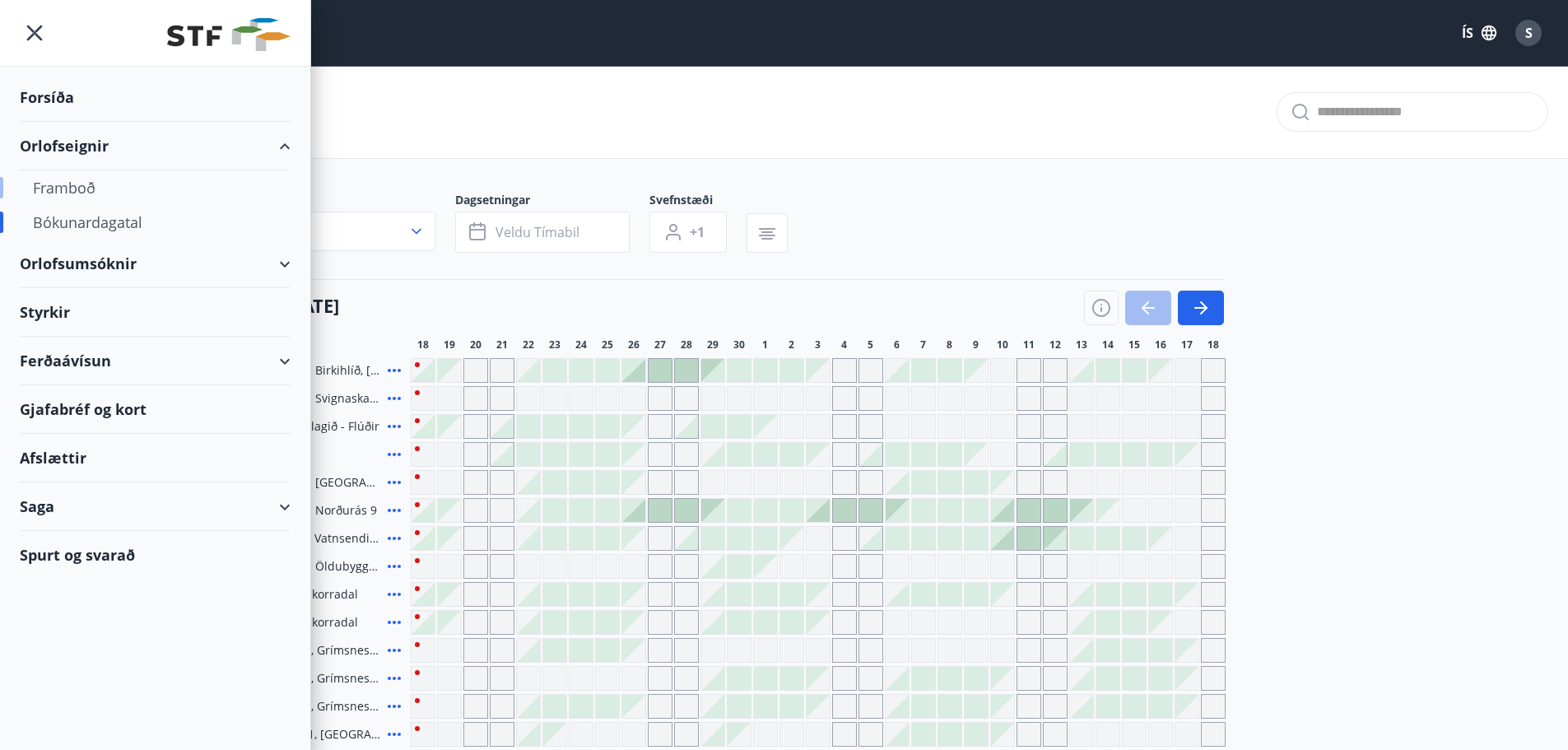
click at [79, 187] on div "Framboð" at bounding box center [155, 188] width 245 height 35
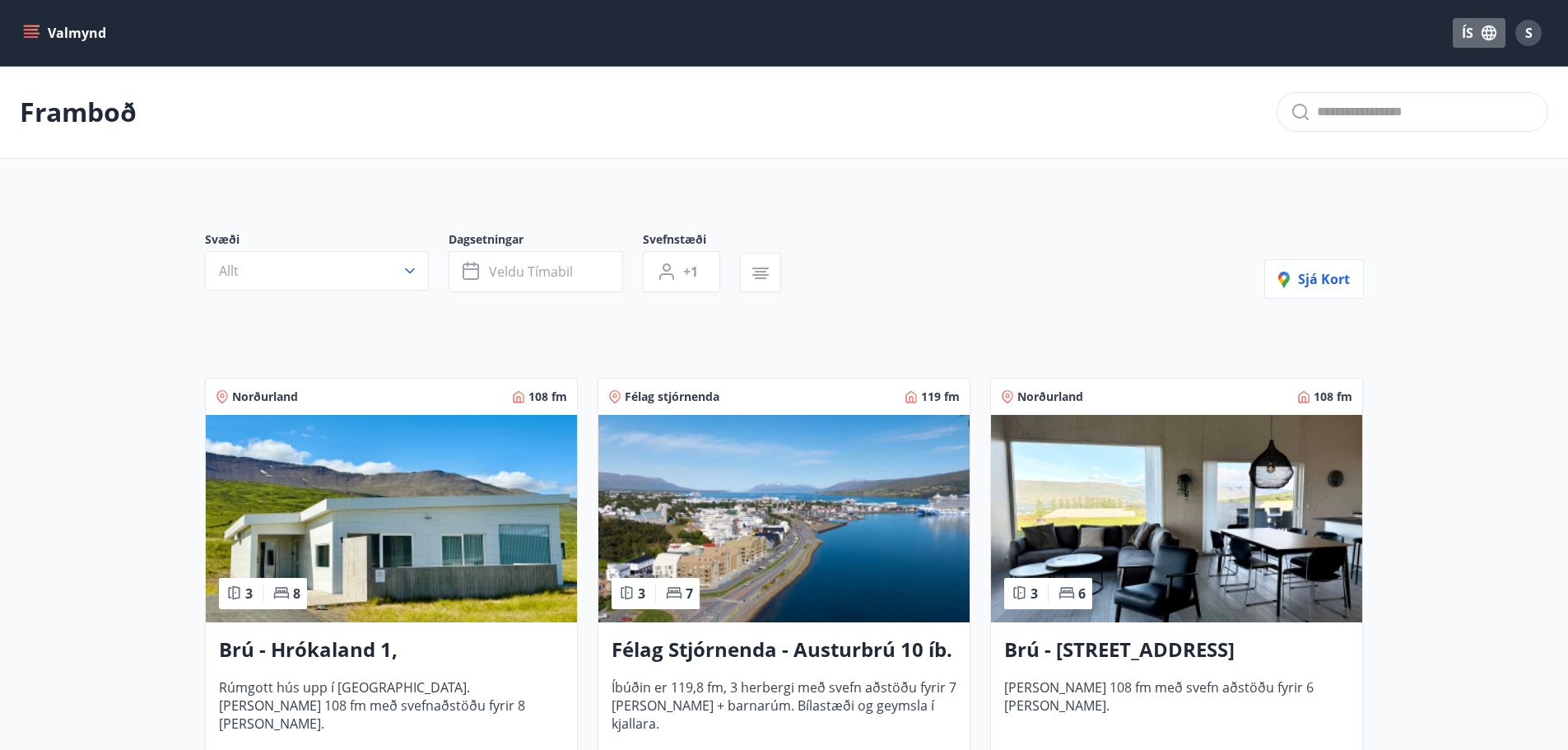
click at [1491, 31] on icon "button" at bounding box center [1488, 32] width 15 height 15
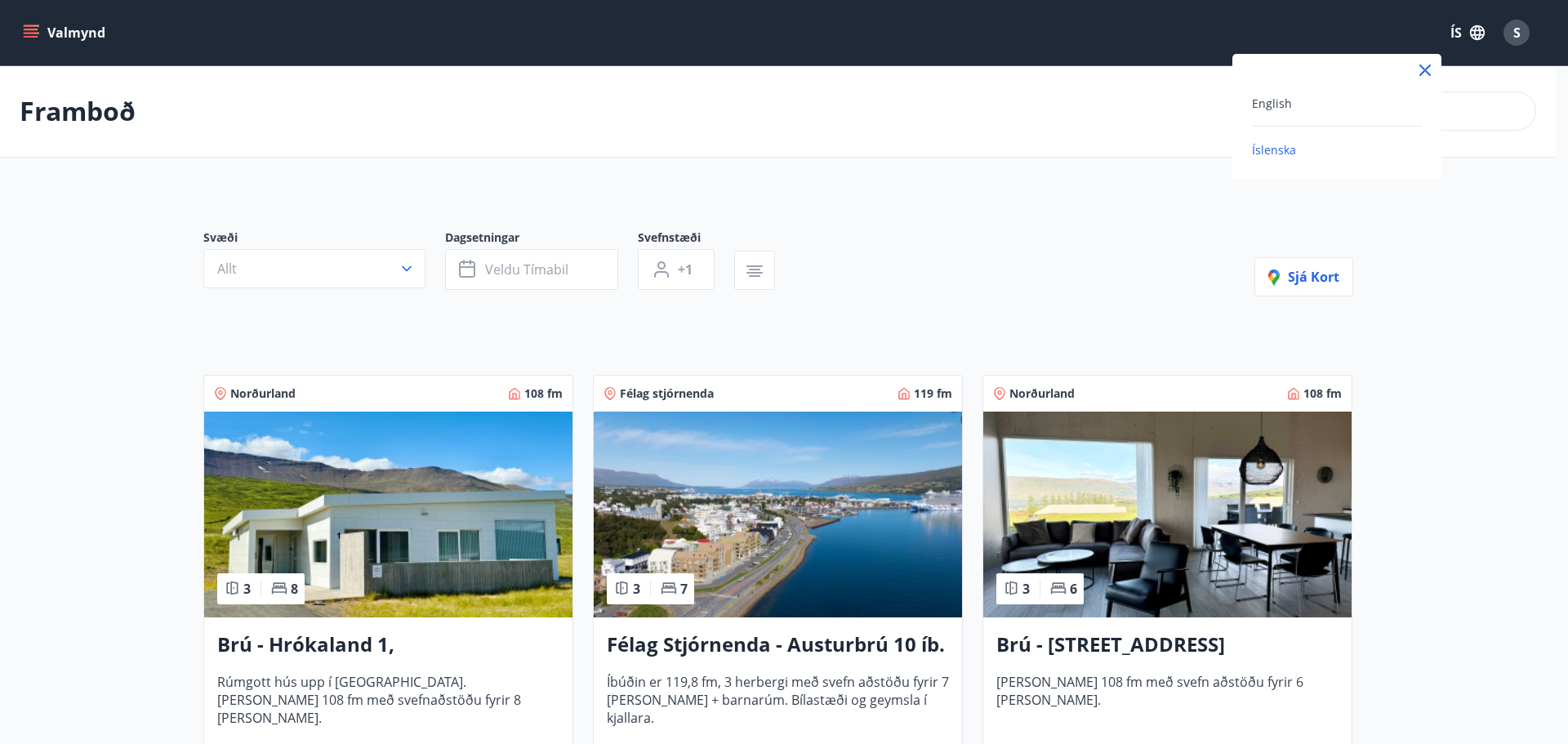
click at [1479, 31] on div at bounding box center [784, 372] width 1568 height 744
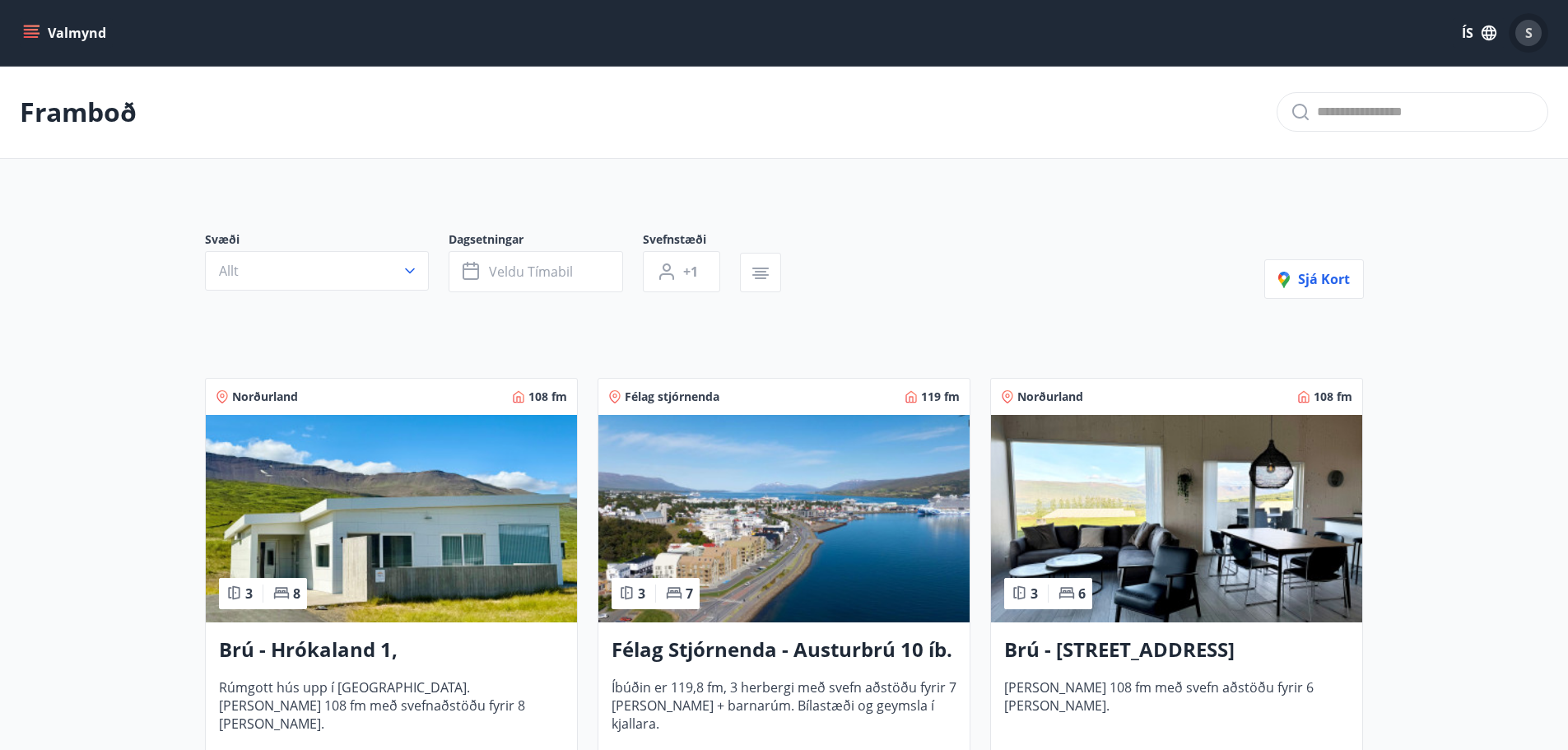
click at [1531, 32] on span "S" at bounding box center [1529, 33] width 8 height 18
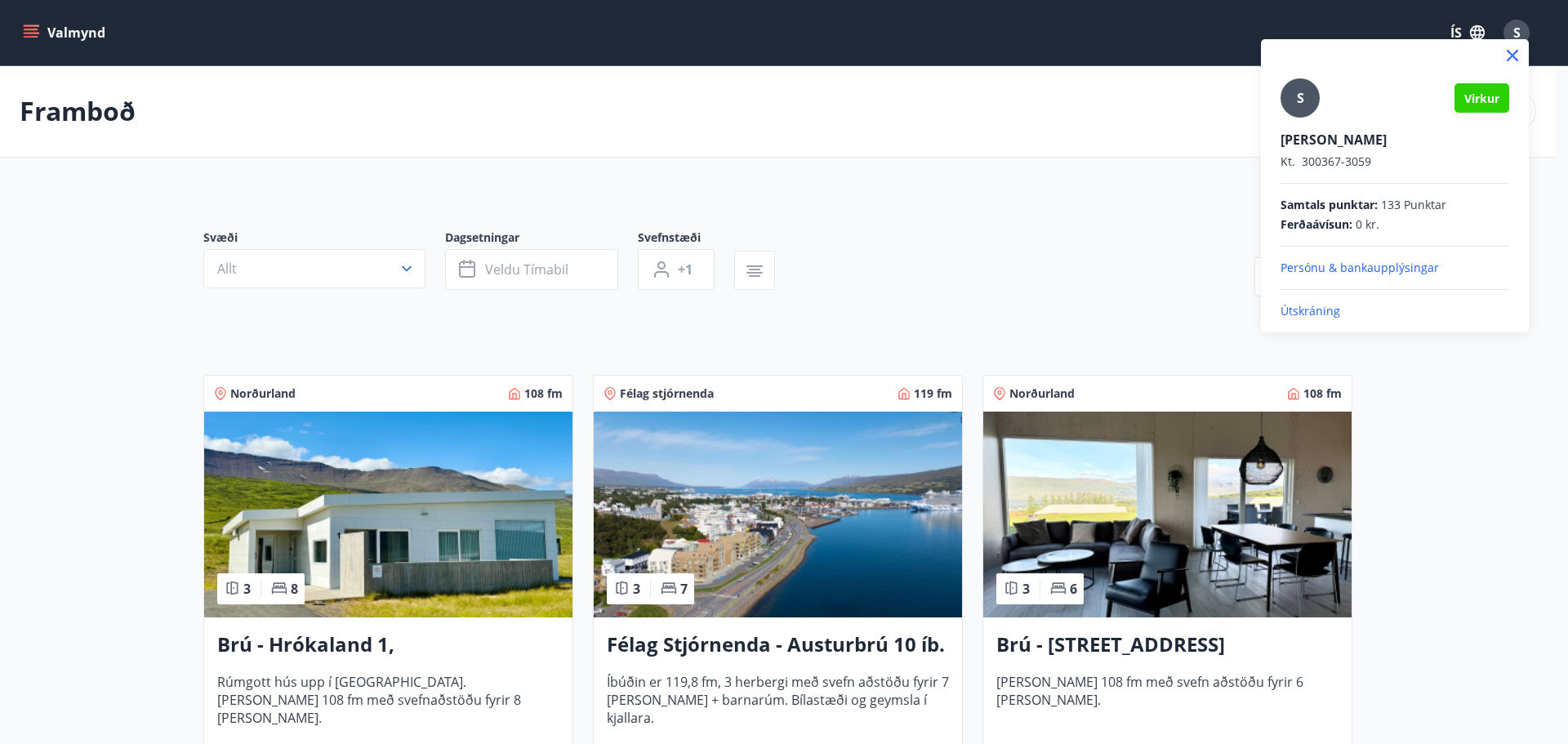
click at [1512, 26] on div at bounding box center [784, 372] width 1568 height 744
